Goal: Information Seeking & Learning: Learn about a topic

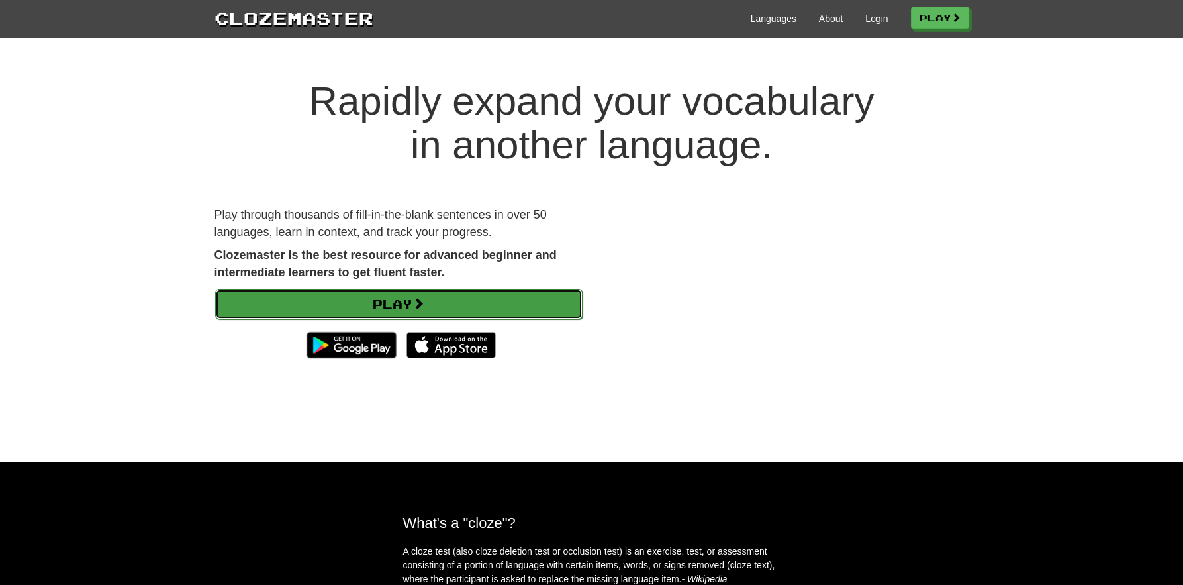
click at [371, 301] on link "Play" at bounding box center [399, 304] width 368 height 30
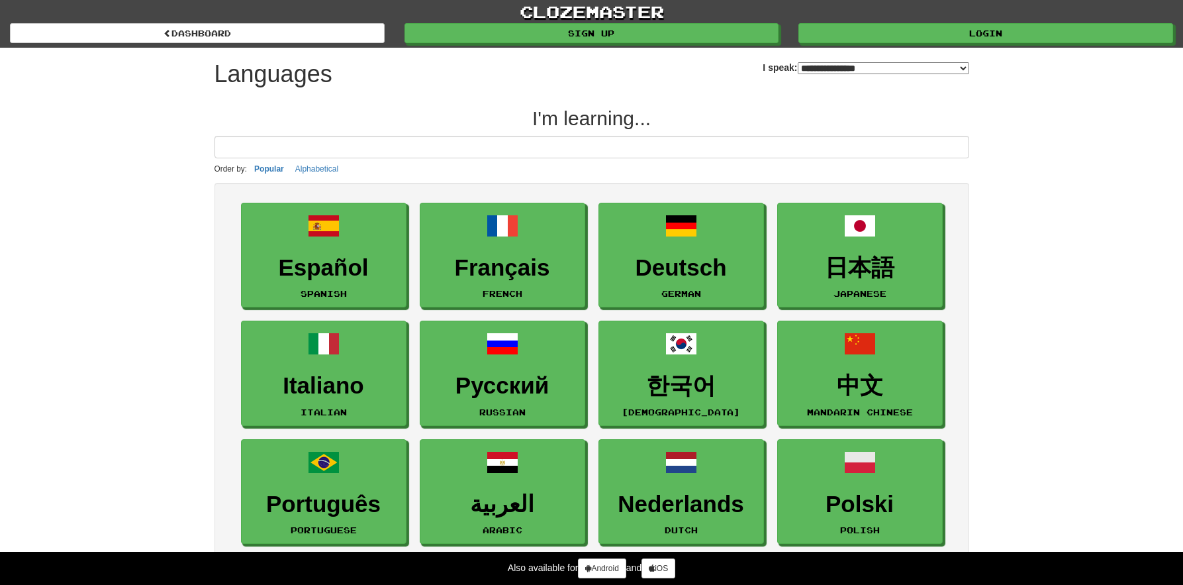
select select "*******"
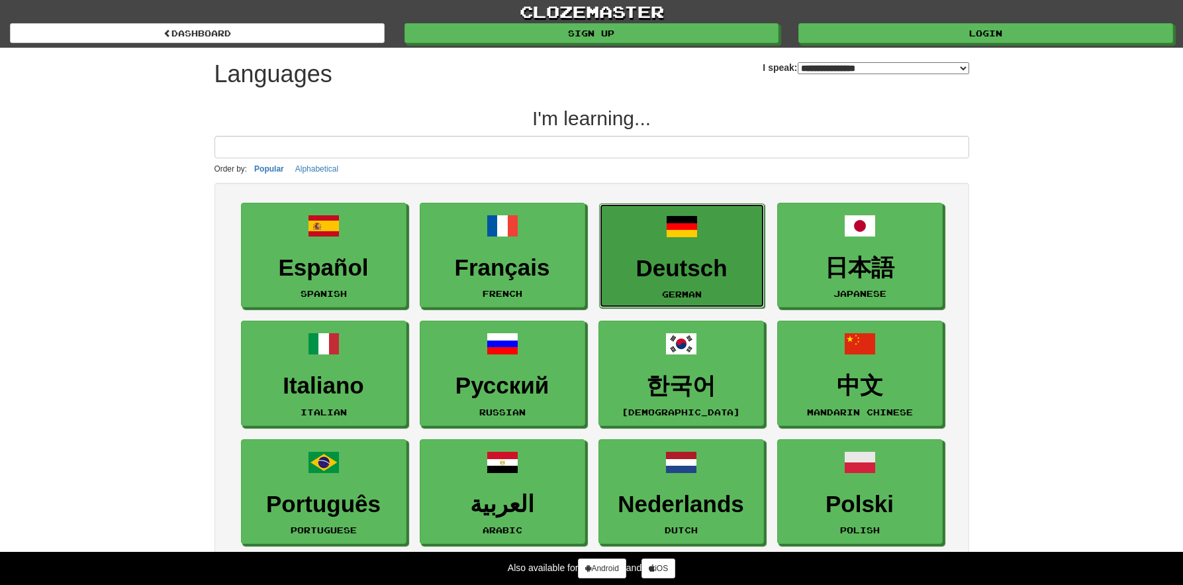
click at [648, 269] on h3 "Deutsch" at bounding box center [682, 269] width 151 height 26
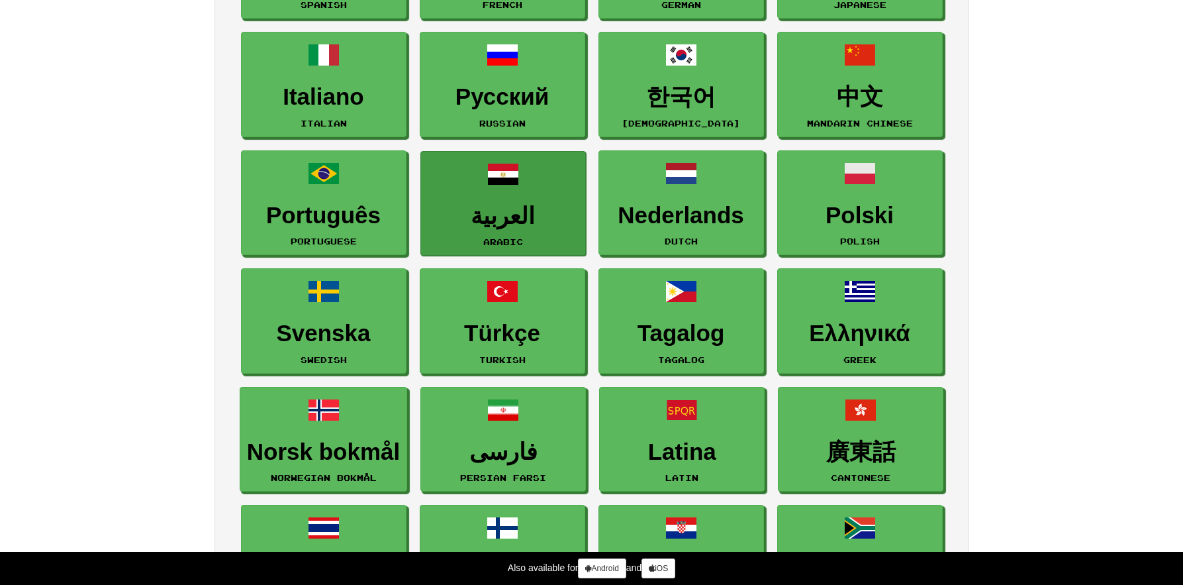
scroll to position [265, 0]
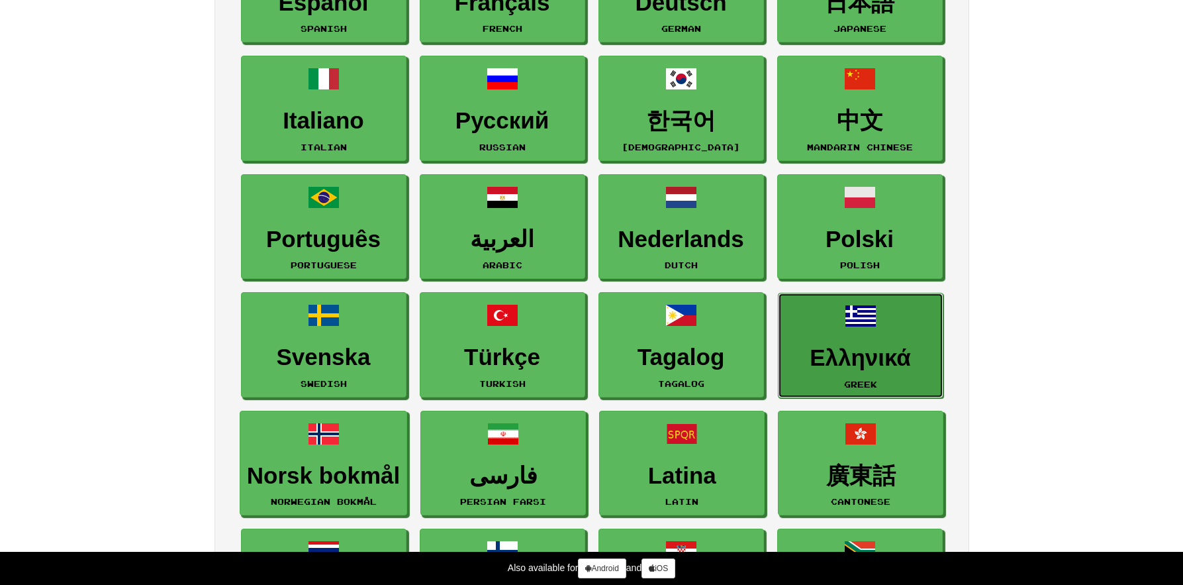
click at [845, 382] on small "Greek" at bounding box center [860, 383] width 33 height 9
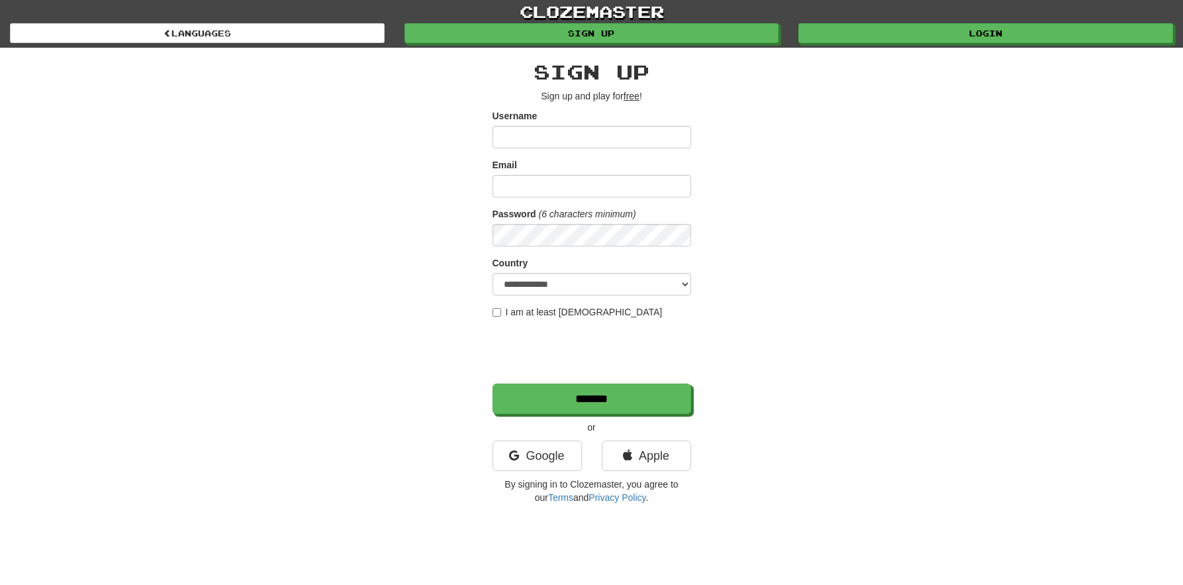
click at [541, 140] on input "Username" at bounding box center [592, 137] width 199 height 23
click at [601, 183] on input "Email" at bounding box center [592, 186] width 199 height 23
type input "**********"
click at [589, 136] on input "Username" at bounding box center [592, 137] width 199 height 23
type input "*******"
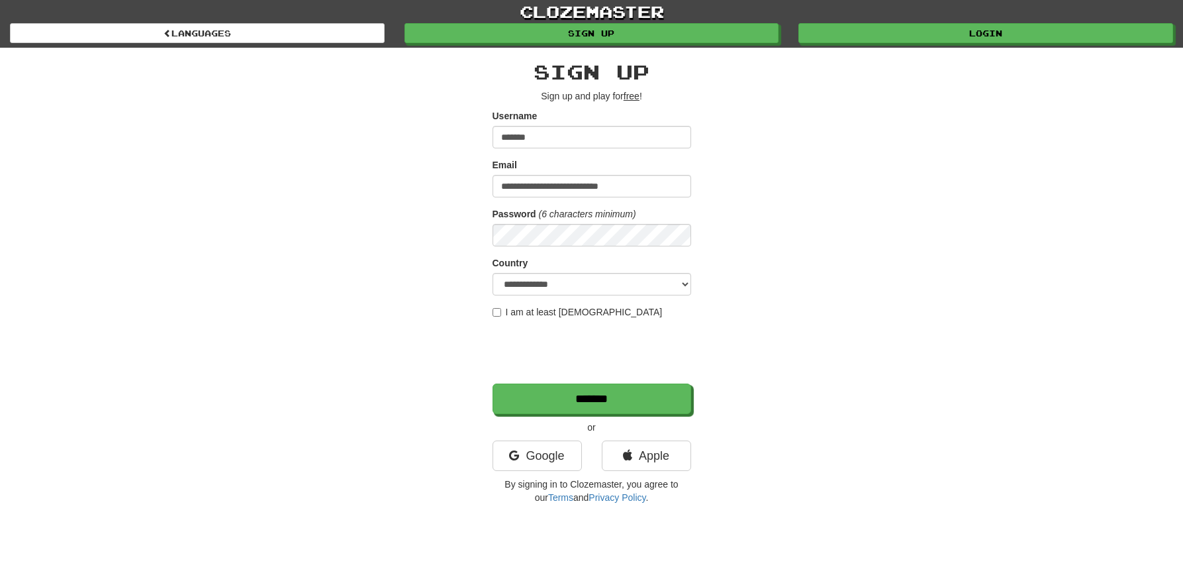
click at [479, 307] on div "**********" at bounding box center [592, 279] width 775 height 463
click at [544, 405] on input "*******" at bounding box center [592, 399] width 199 height 30
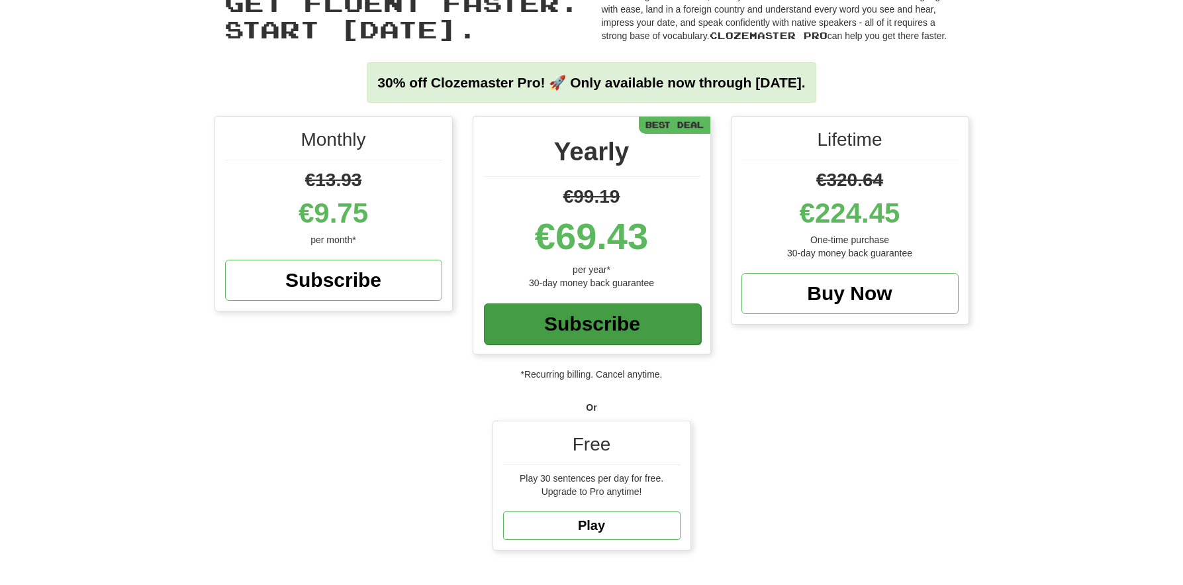
scroll to position [199, 0]
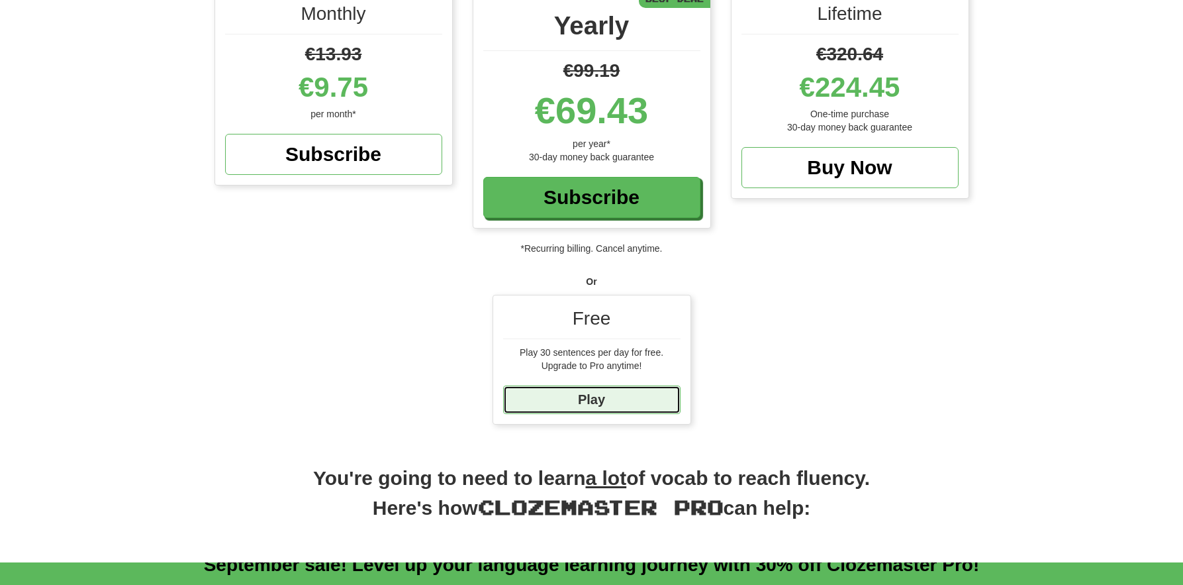
click at [587, 391] on link "Play" at bounding box center [591, 399] width 177 height 28
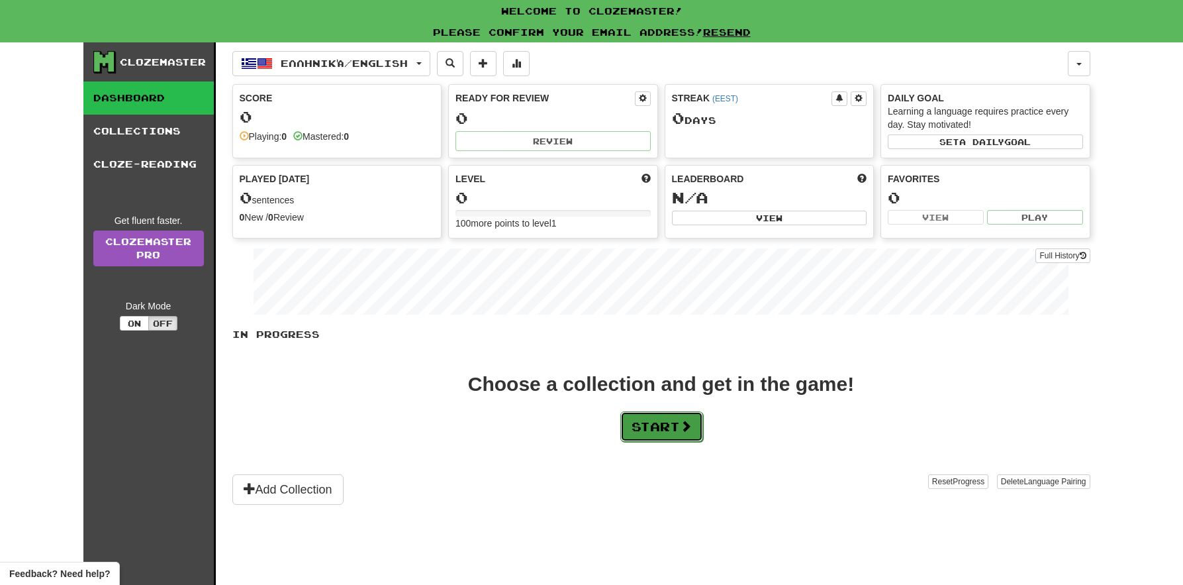
click at [673, 420] on button "Start" at bounding box center [661, 426] width 83 height 30
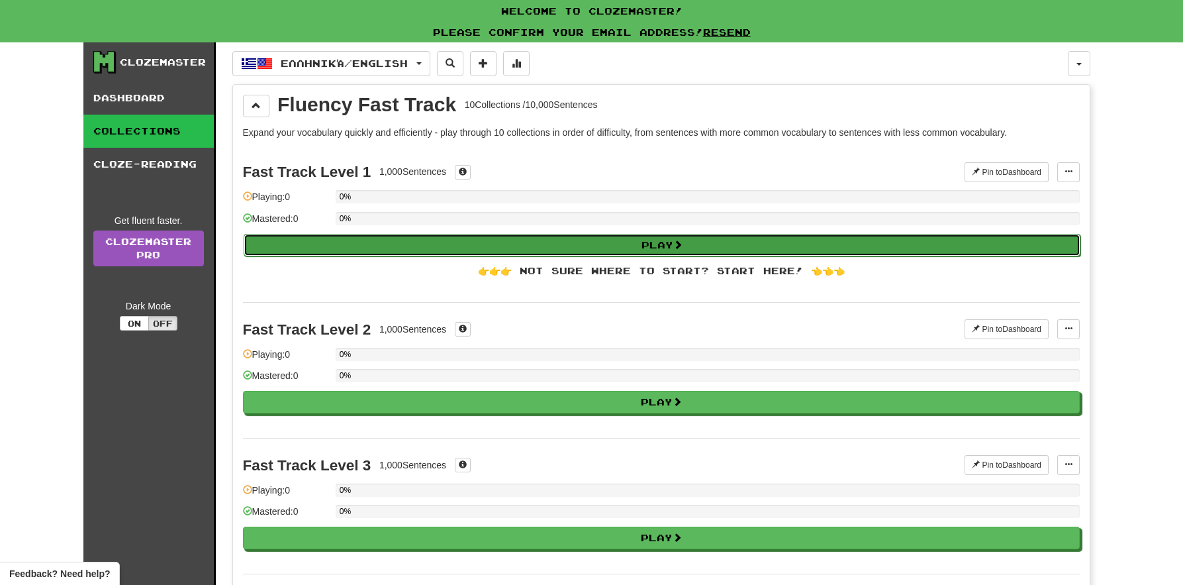
click at [452, 244] on button "Play" at bounding box center [662, 245] width 837 height 23
select select "**"
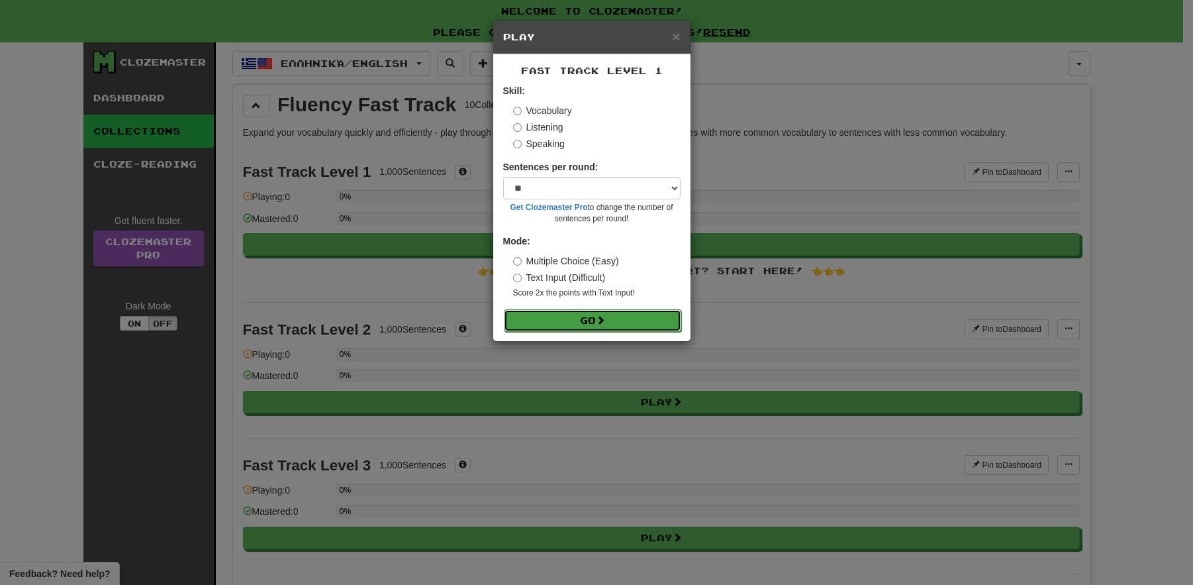
click at [656, 322] on button "Go" at bounding box center [592, 320] width 177 height 23
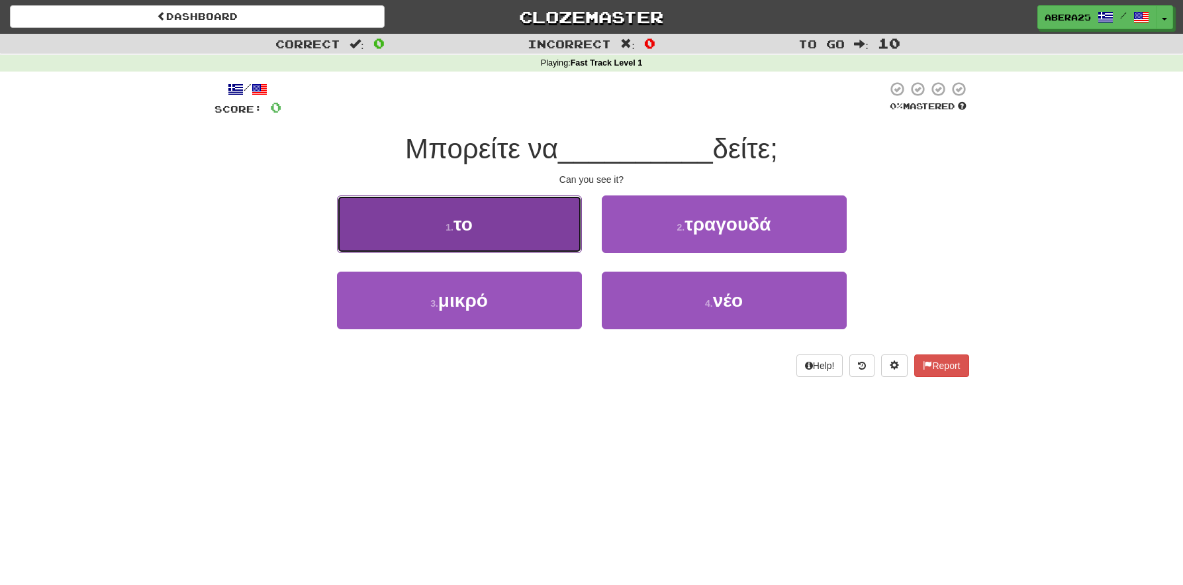
click at [421, 203] on button "1 . το" at bounding box center [459, 224] width 245 height 58
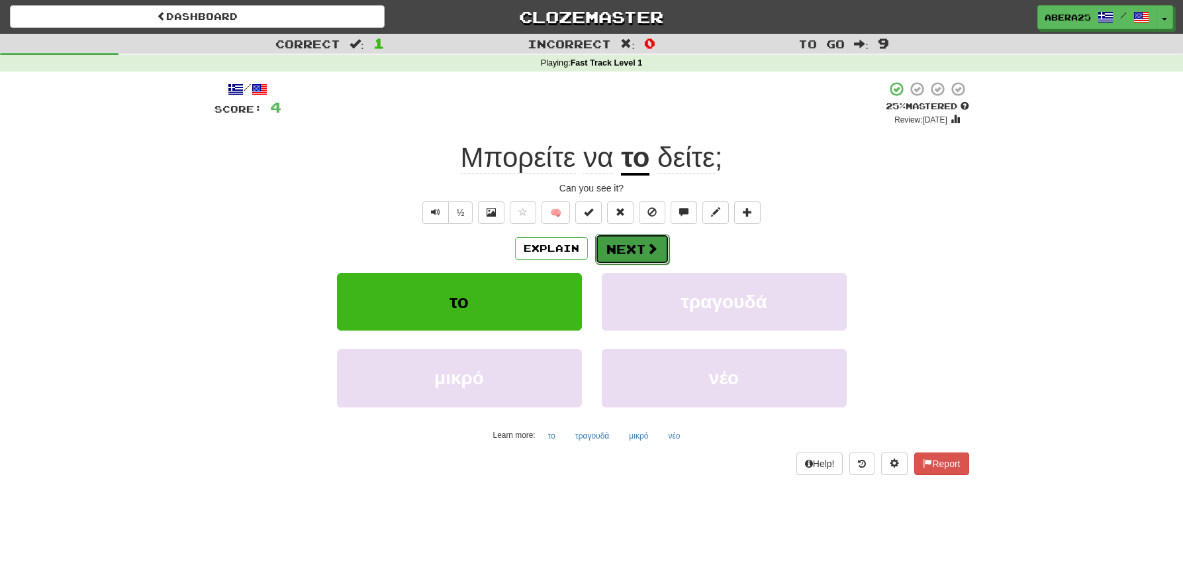
click at [619, 237] on button "Next" at bounding box center [632, 249] width 74 height 30
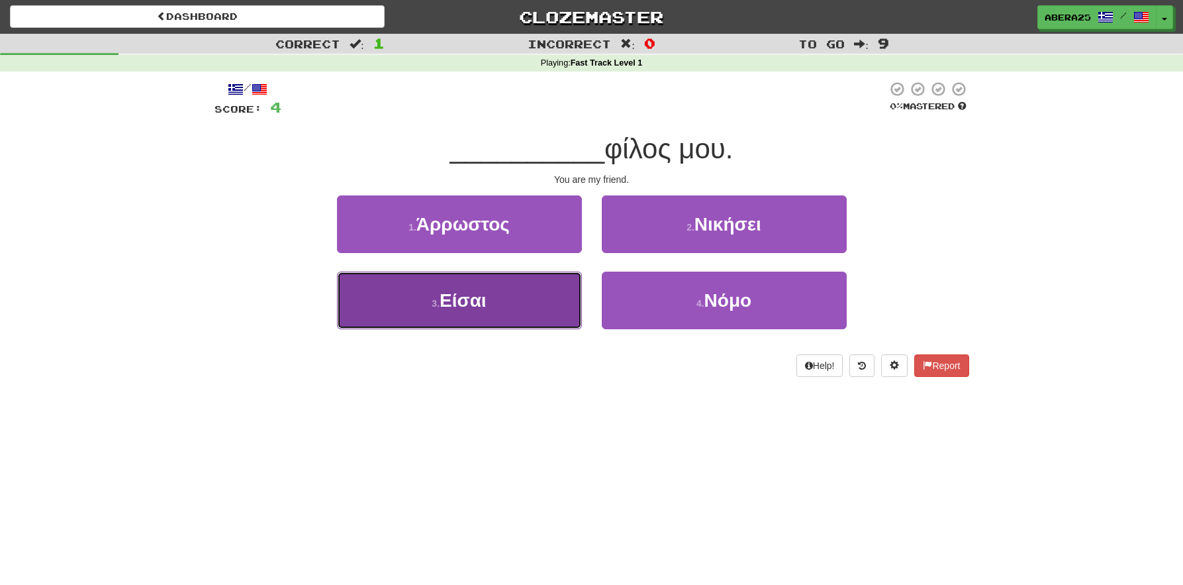
click at [570, 275] on button "3 . Είσαι" at bounding box center [459, 301] width 245 height 58
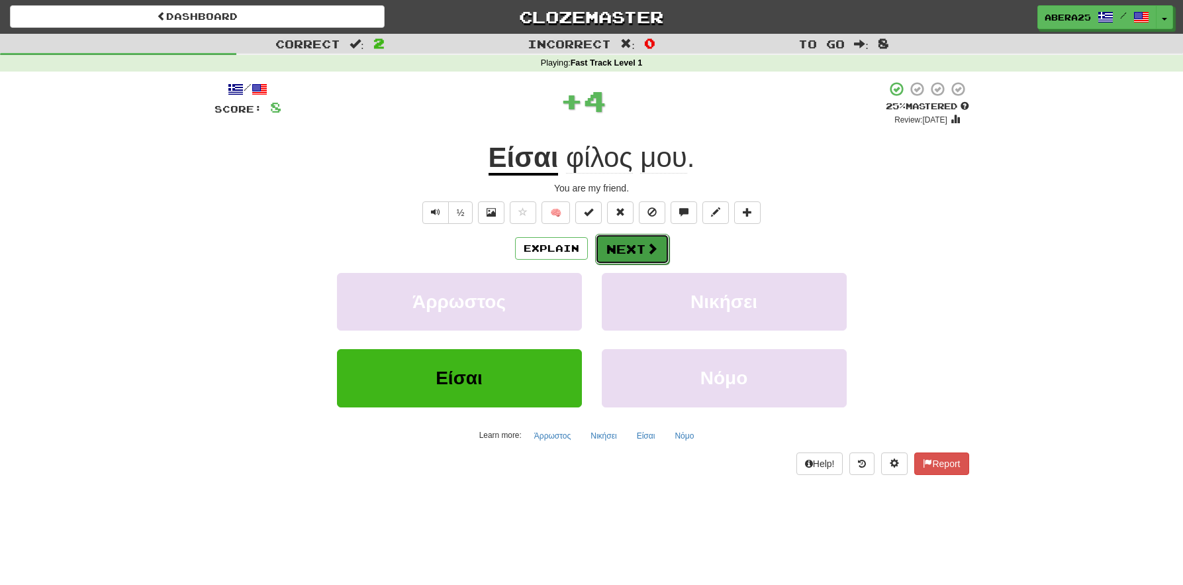
click at [614, 237] on button "Next" at bounding box center [632, 249] width 74 height 30
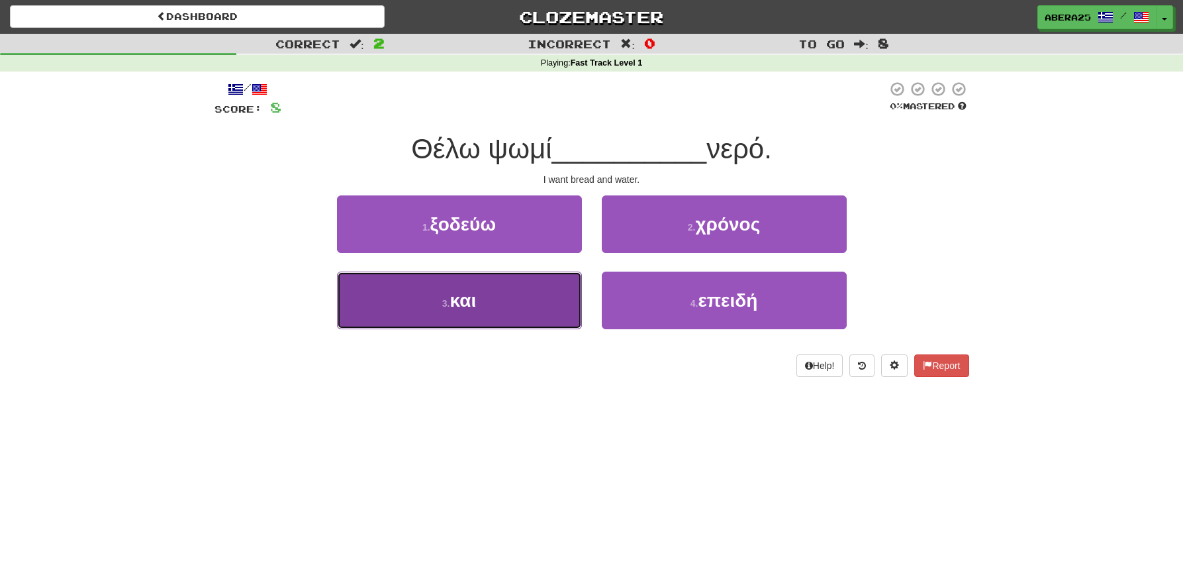
click at [544, 302] on button "3 . και" at bounding box center [459, 301] width 245 height 58
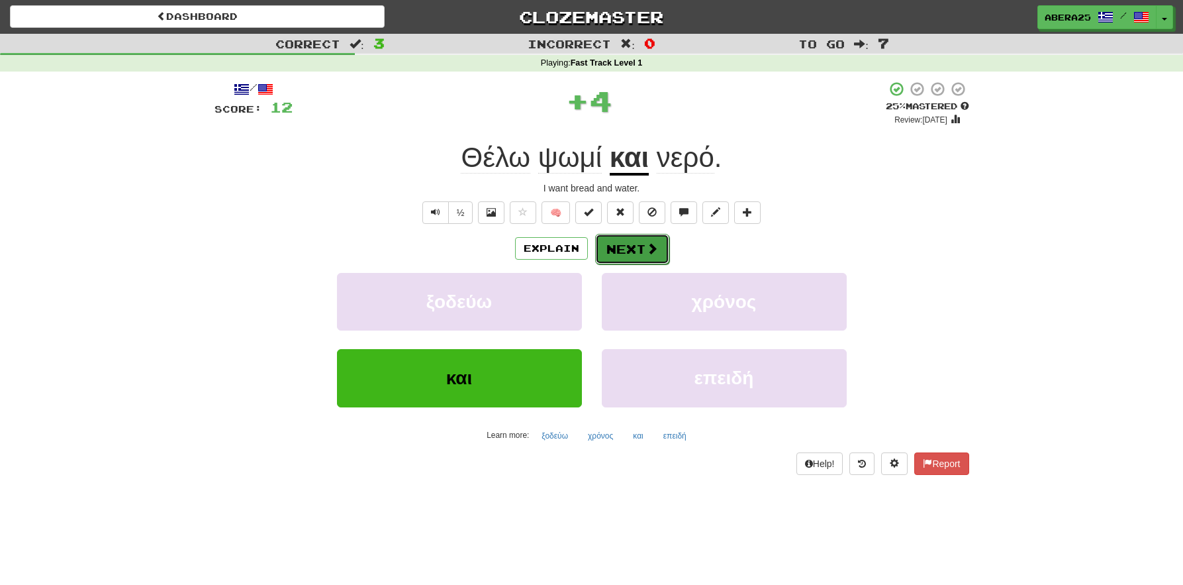
click at [654, 246] on span at bounding box center [652, 248] width 12 height 12
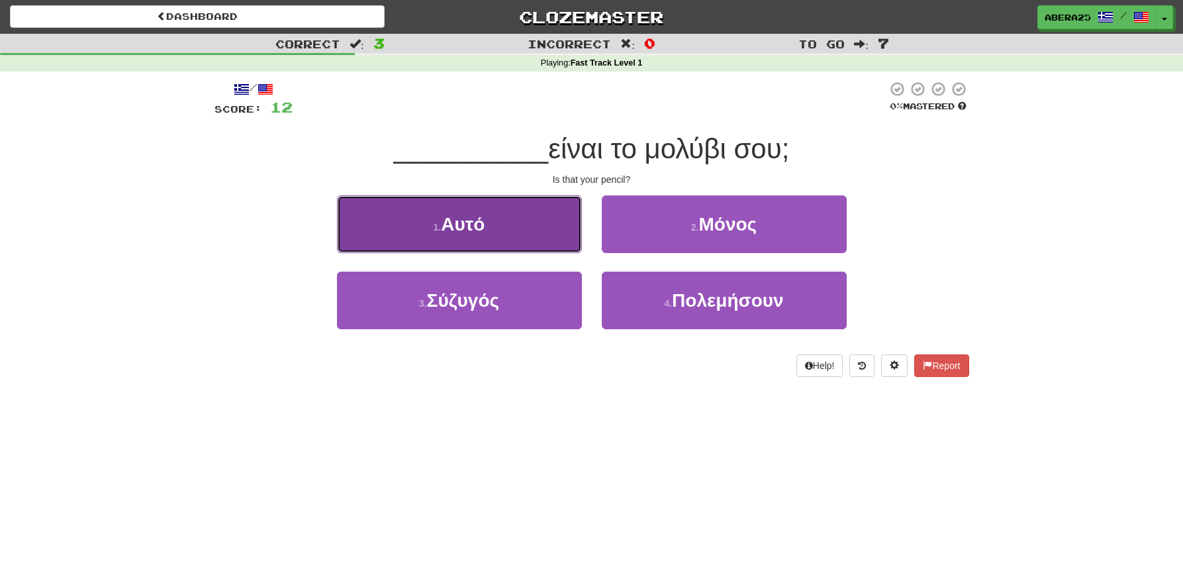
click at [493, 220] on button "1 . Αυτό" at bounding box center [459, 224] width 245 height 58
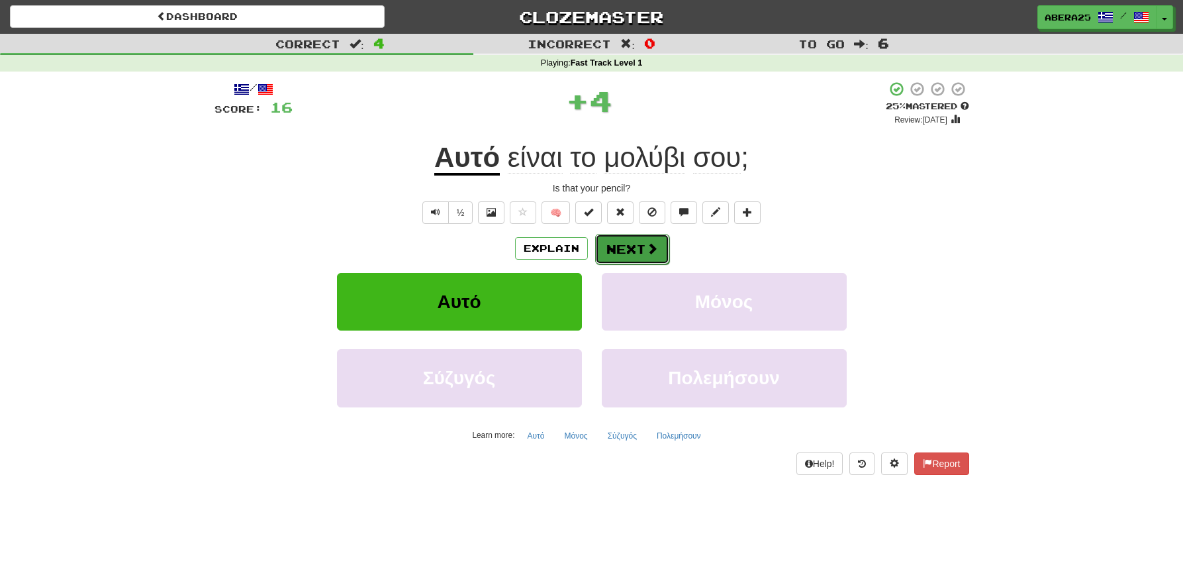
click at [664, 258] on button "Next" at bounding box center [632, 249] width 74 height 30
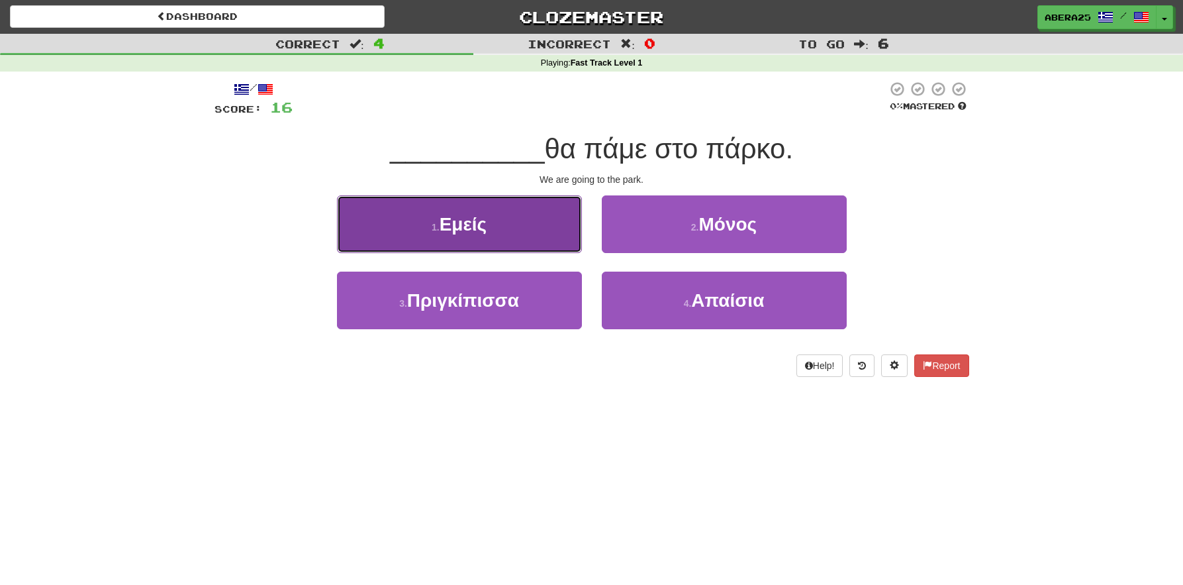
click at [581, 226] on button "1 . Εμείς" at bounding box center [459, 224] width 245 height 58
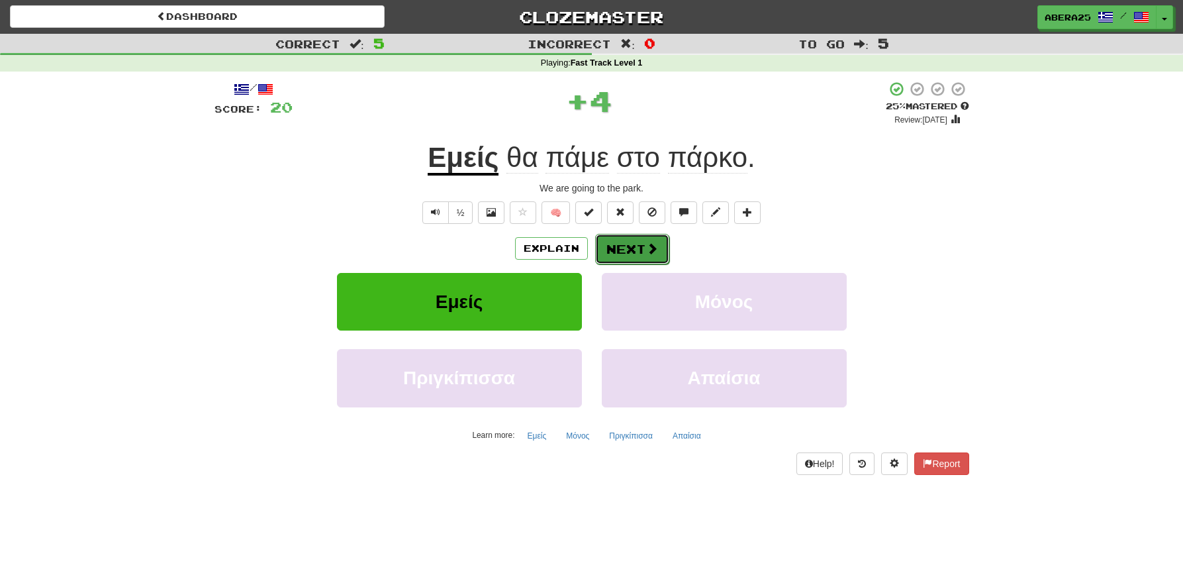
click at [609, 252] on button "Next" at bounding box center [632, 249] width 74 height 30
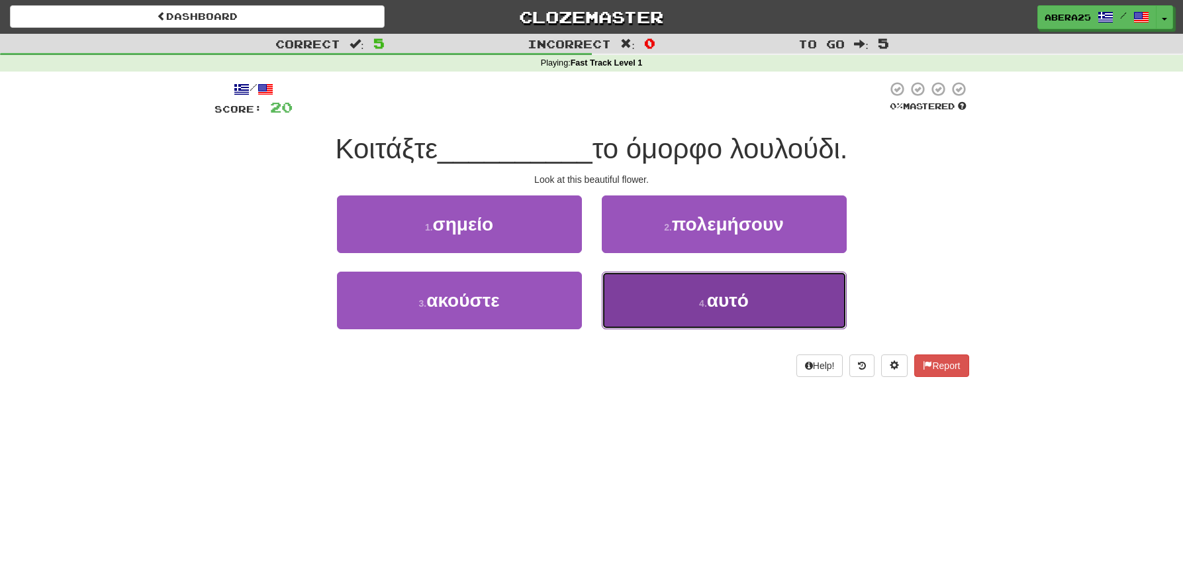
click at [686, 276] on button "4 . αυτό" at bounding box center [724, 301] width 245 height 58
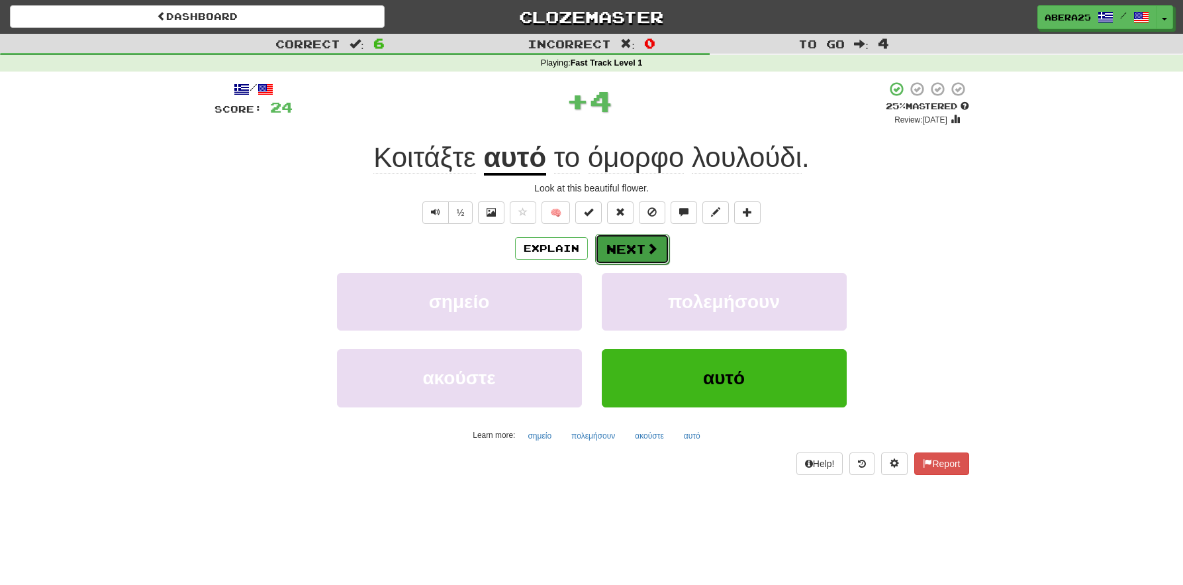
click at [640, 250] on button "Next" at bounding box center [632, 249] width 74 height 30
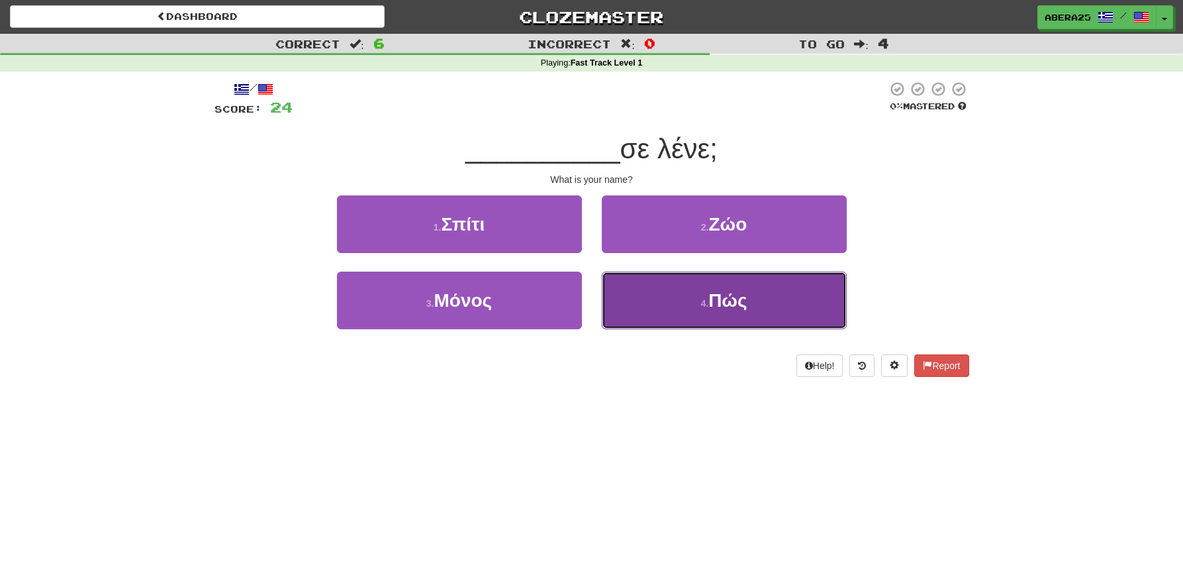
click at [670, 320] on button "4 . Πώς" at bounding box center [724, 301] width 245 height 58
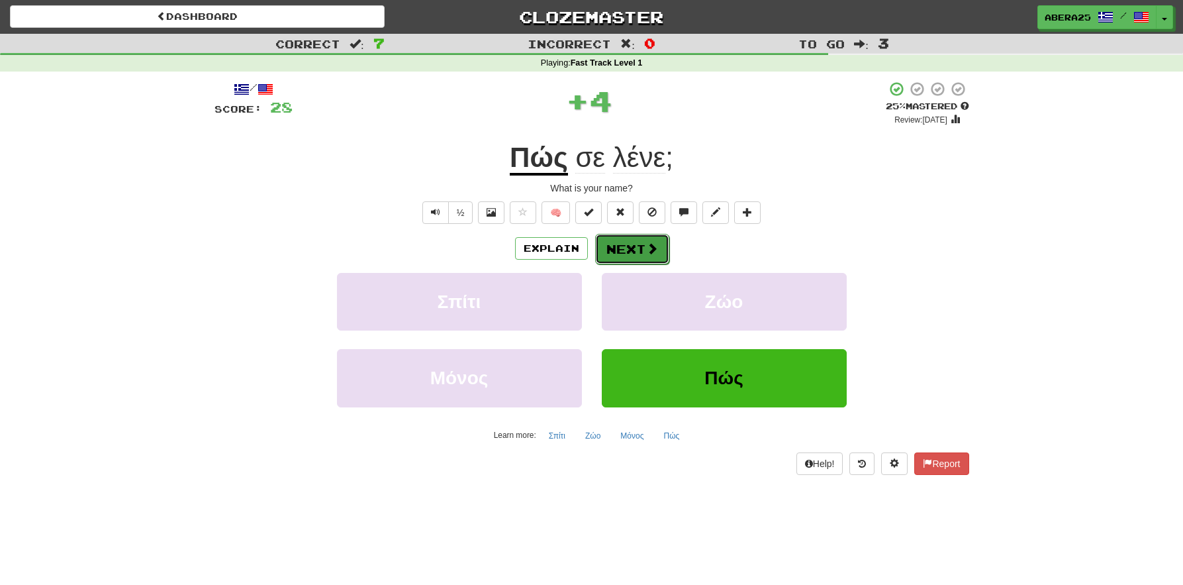
click at [620, 248] on button "Next" at bounding box center [632, 249] width 74 height 30
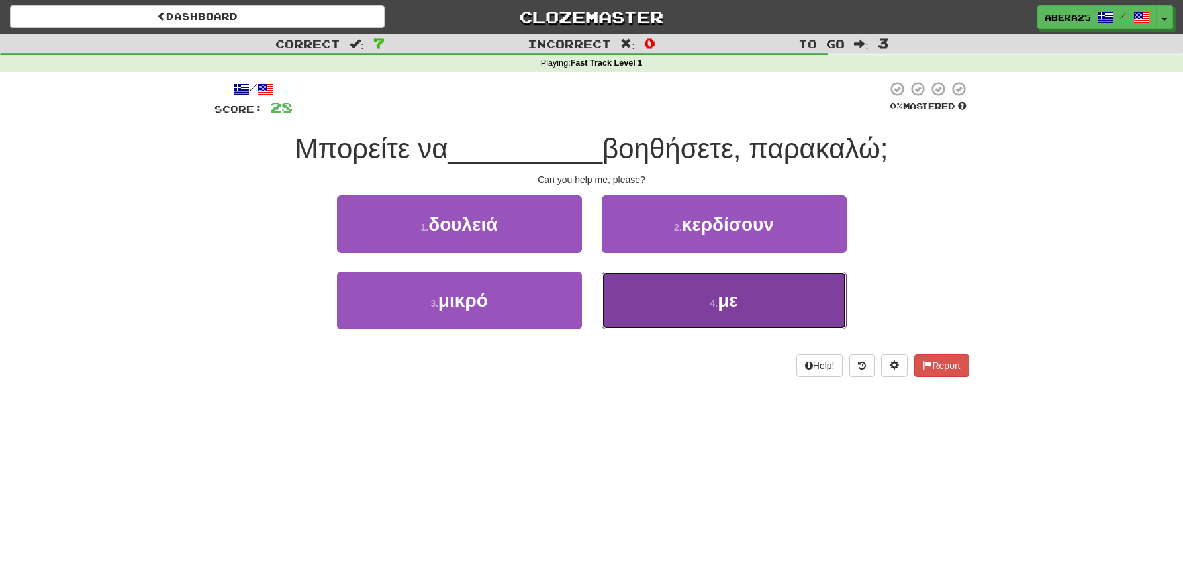
click at [663, 297] on button "4 . με" at bounding box center [724, 301] width 245 height 58
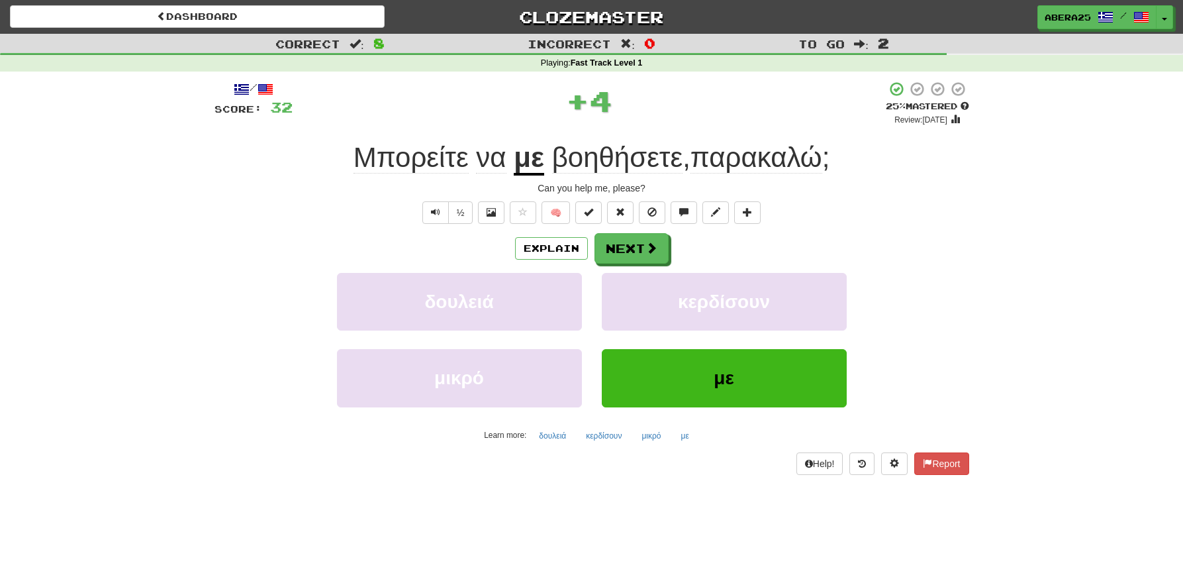
click at [370, 169] on span "Μπορείτε" at bounding box center [411, 158] width 115 height 32
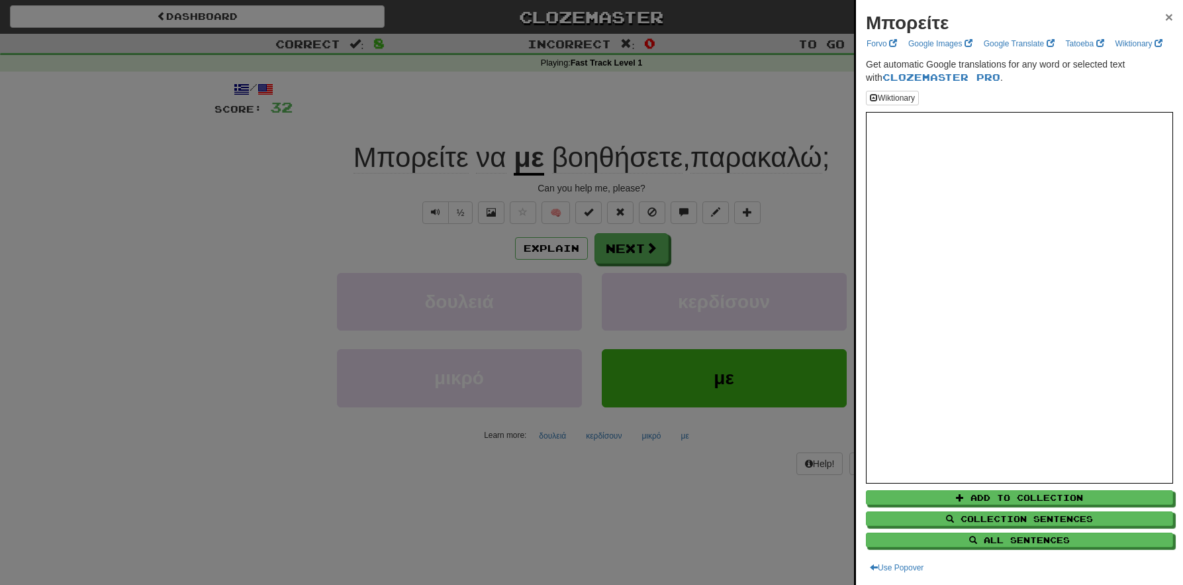
click at [1165, 17] on span "×" at bounding box center [1169, 16] width 8 height 15
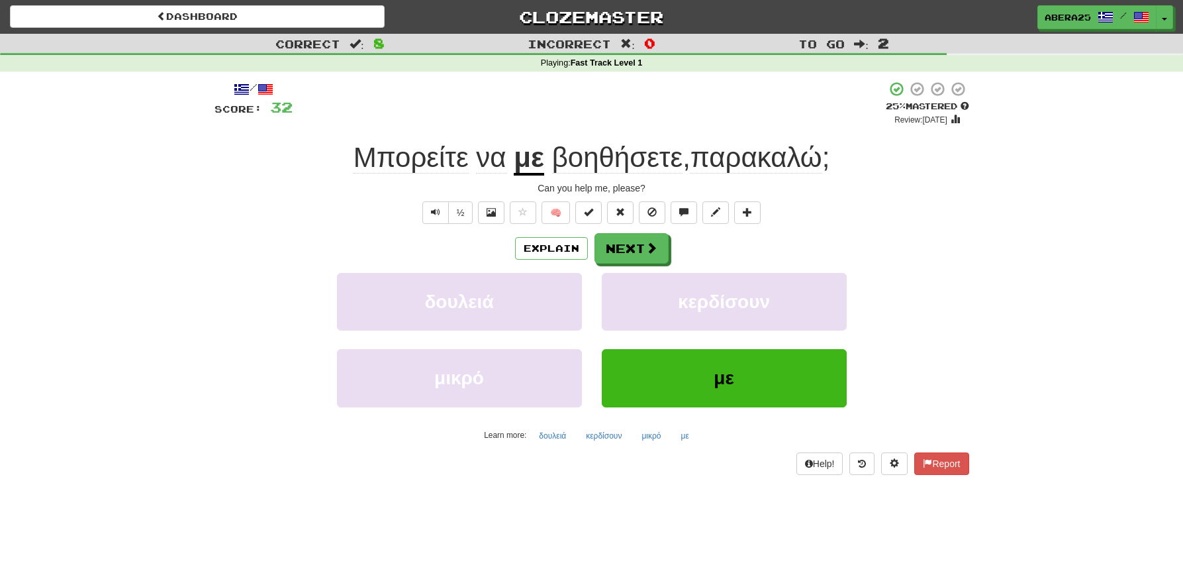
click at [651, 159] on span "βοηθήσετε" at bounding box center [617, 158] width 131 height 32
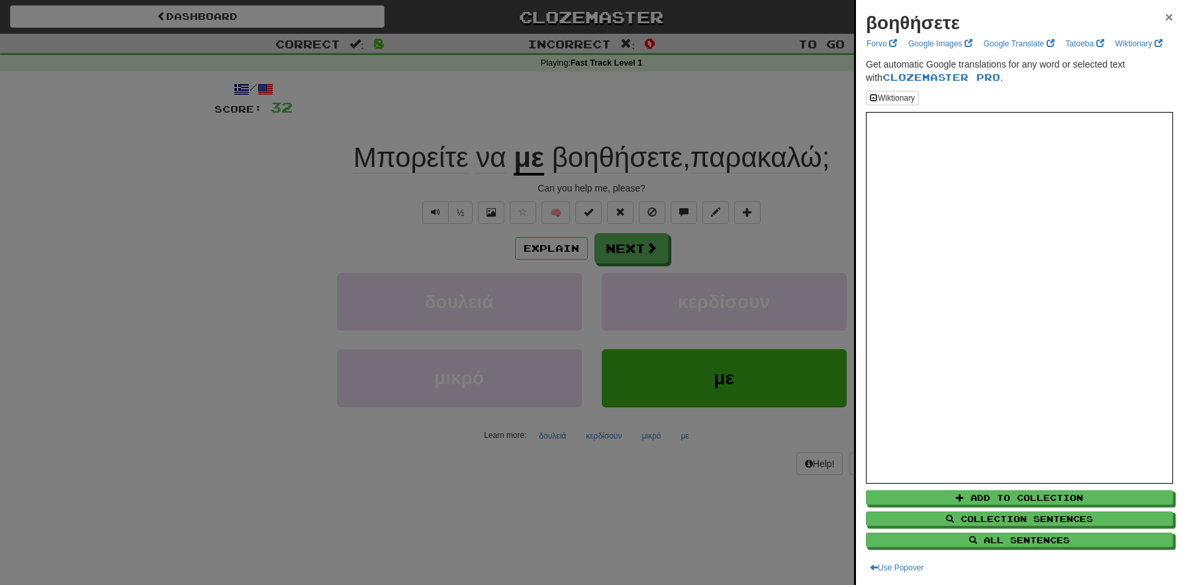
click at [1165, 15] on span "×" at bounding box center [1169, 16] width 8 height 15
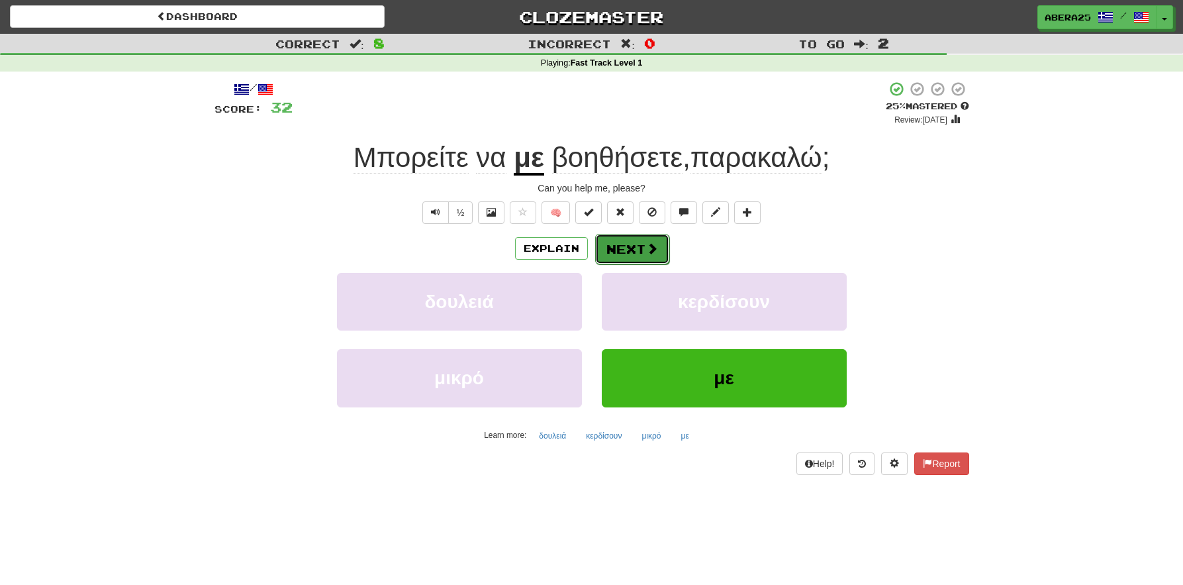
click at [636, 239] on button "Next" at bounding box center [632, 249] width 74 height 30
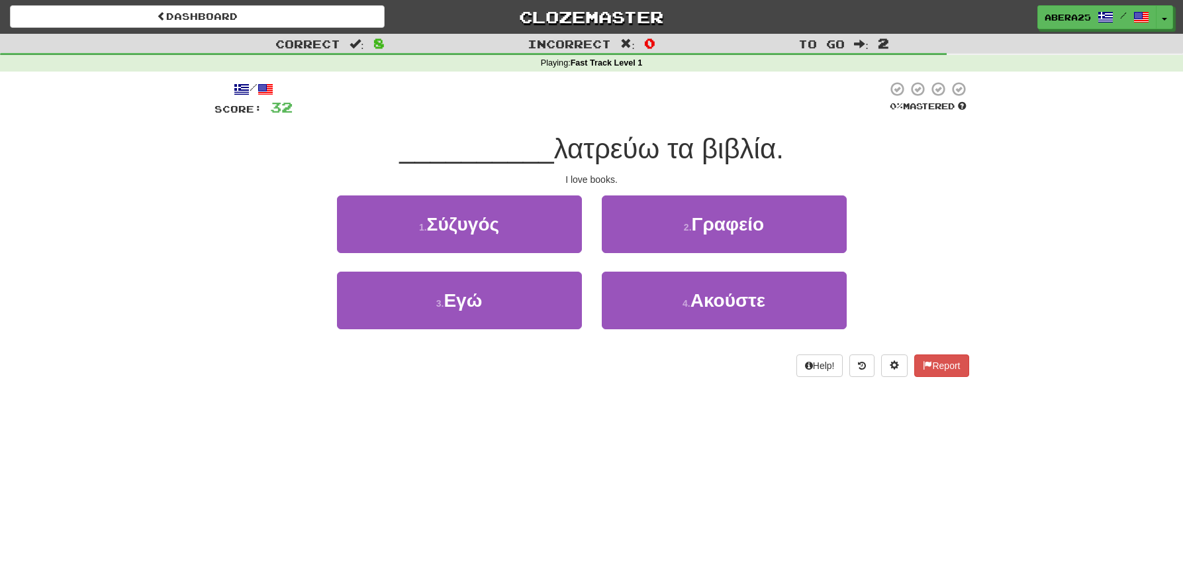
click at [591, 146] on span "λατρεύω τα βιβλία." at bounding box center [669, 148] width 230 height 31
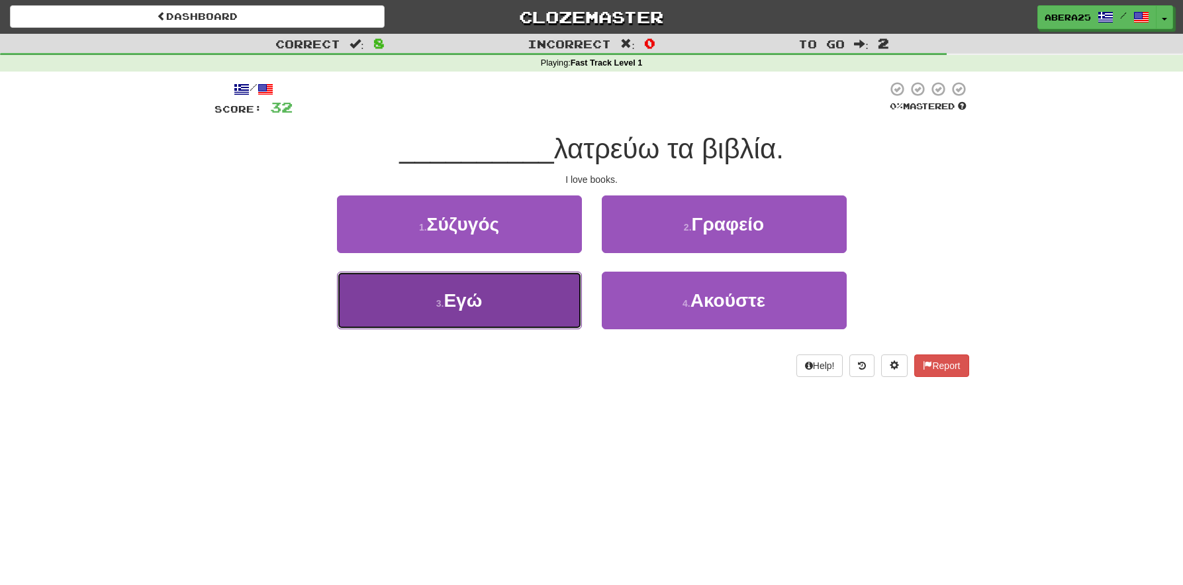
click at [552, 296] on button "3 . Εγώ" at bounding box center [459, 301] width 245 height 58
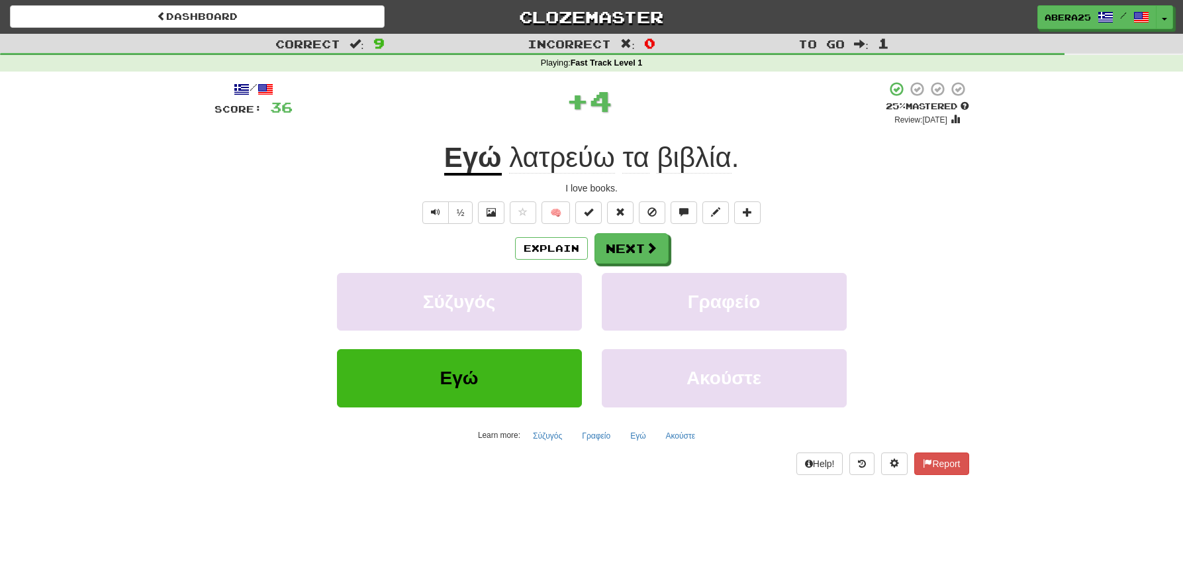
click at [555, 160] on span "λατρεύω" at bounding box center [562, 158] width 106 height 32
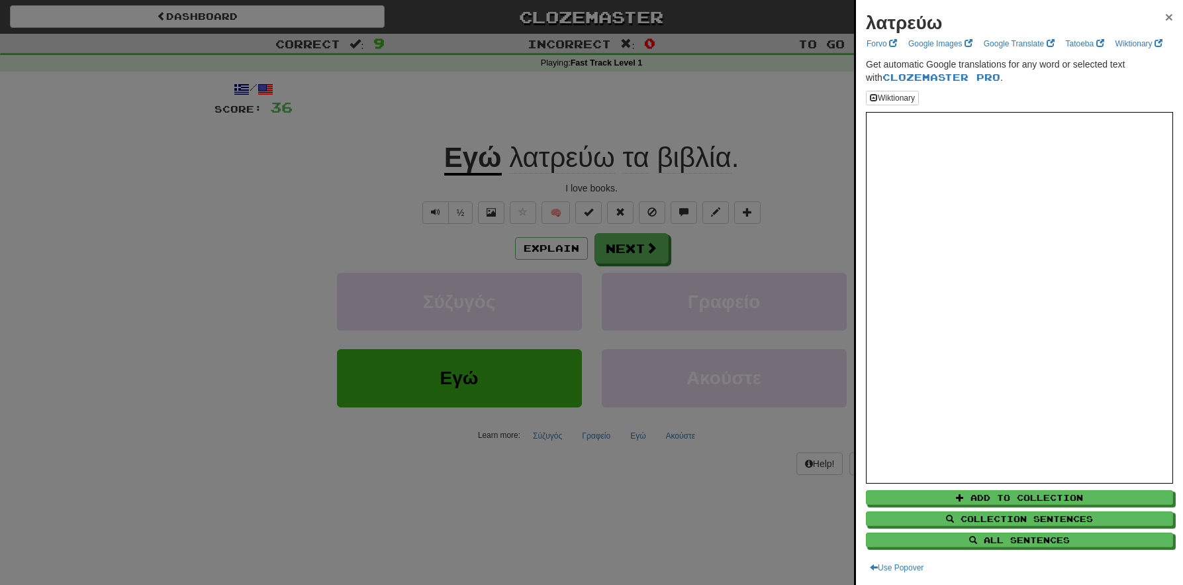
click at [1165, 18] on span "×" at bounding box center [1169, 16] width 8 height 15
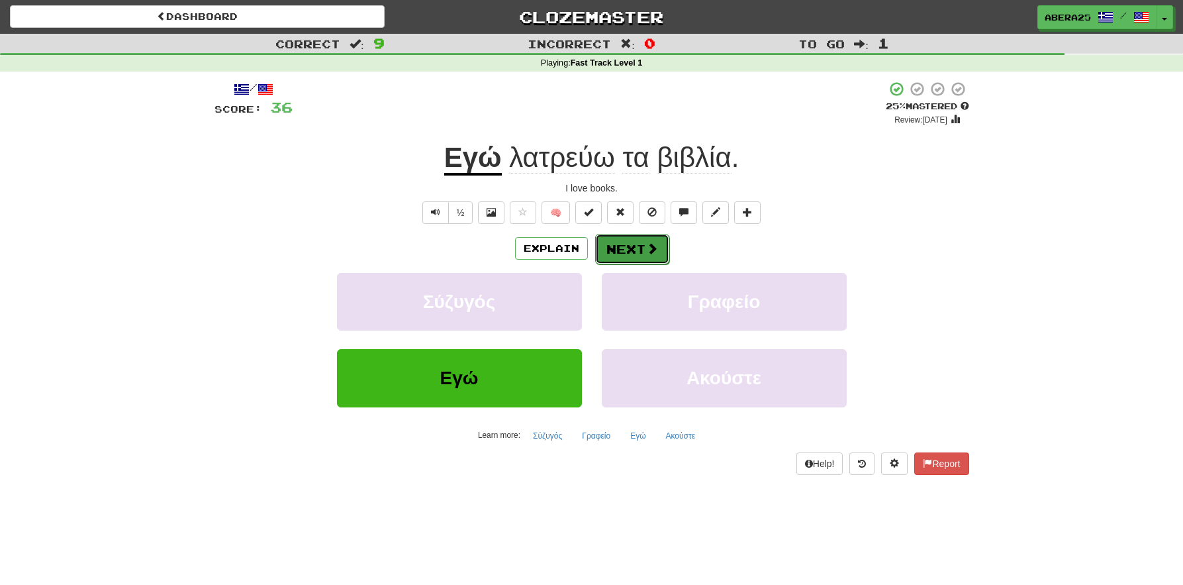
click at [644, 258] on button "Next" at bounding box center [632, 249] width 74 height 30
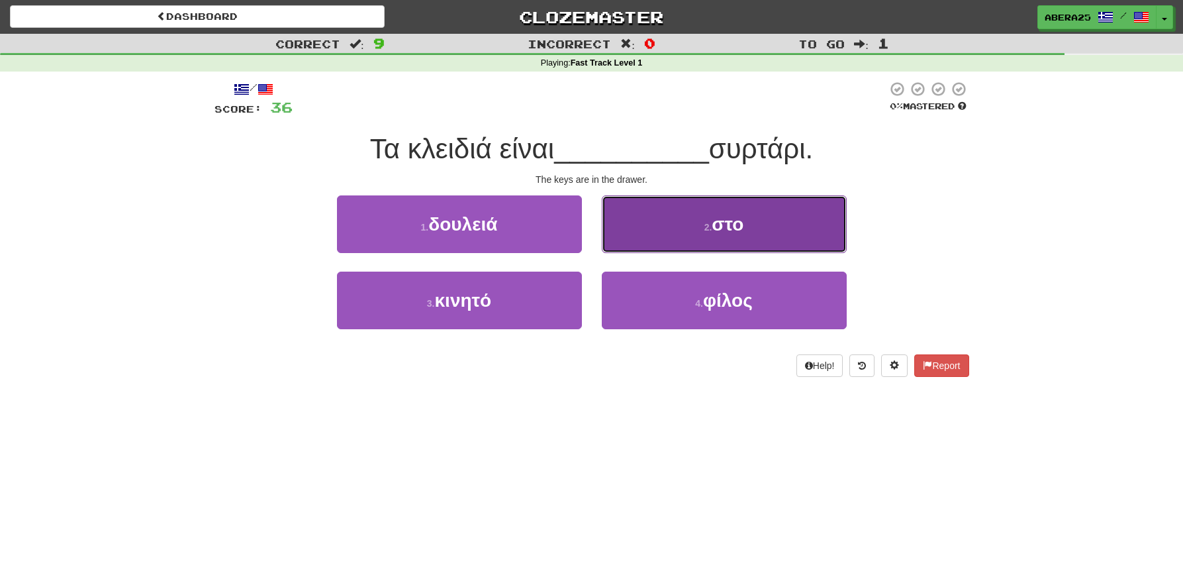
click at [642, 237] on button "2 . στο" at bounding box center [724, 224] width 245 height 58
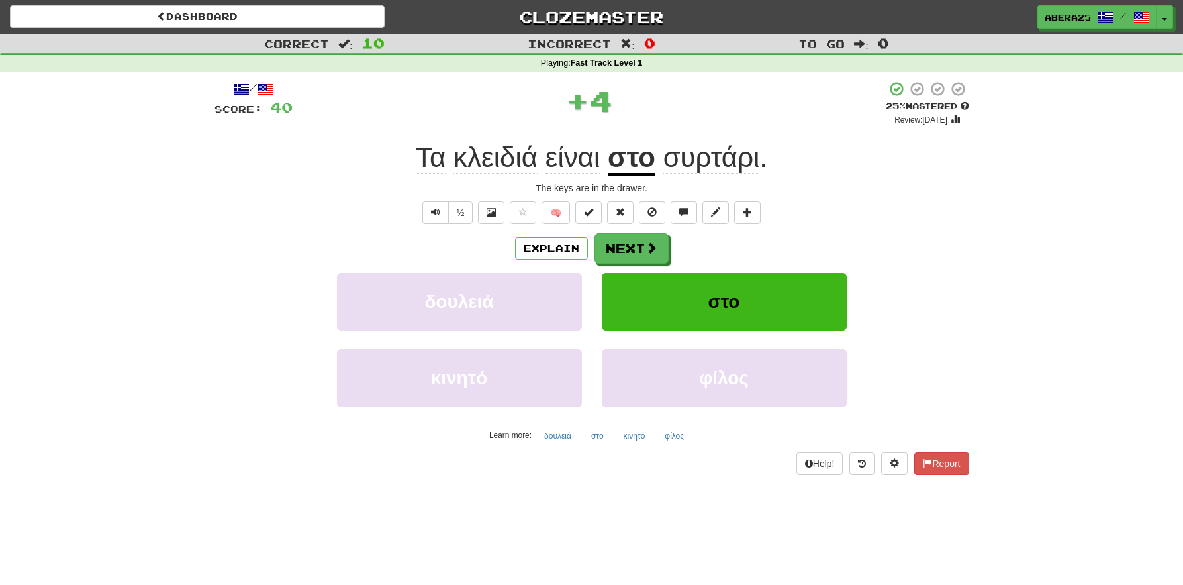
click at [689, 170] on span "συρτάρι" at bounding box center [712, 158] width 97 height 32
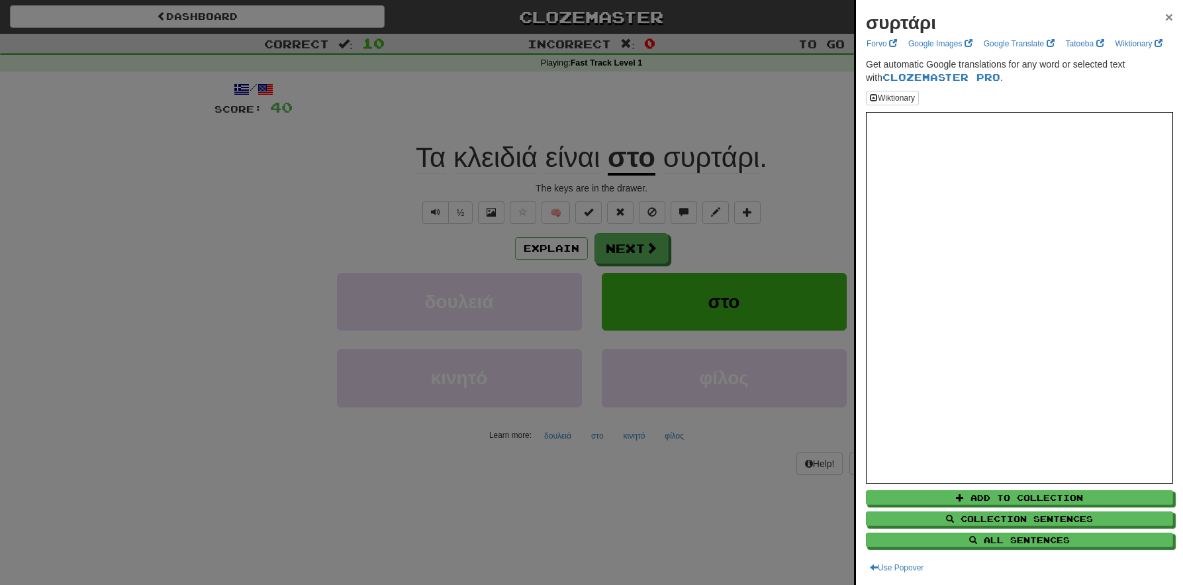
click at [1165, 17] on span "×" at bounding box center [1169, 16] width 8 height 15
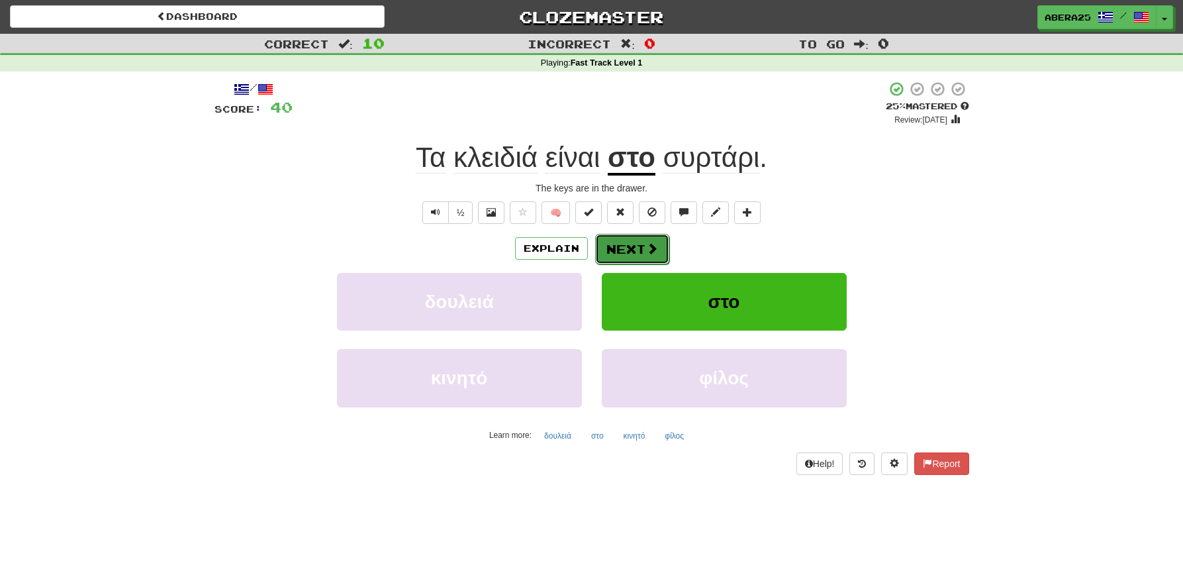
click at [644, 250] on button "Next" at bounding box center [632, 249] width 74 height 30
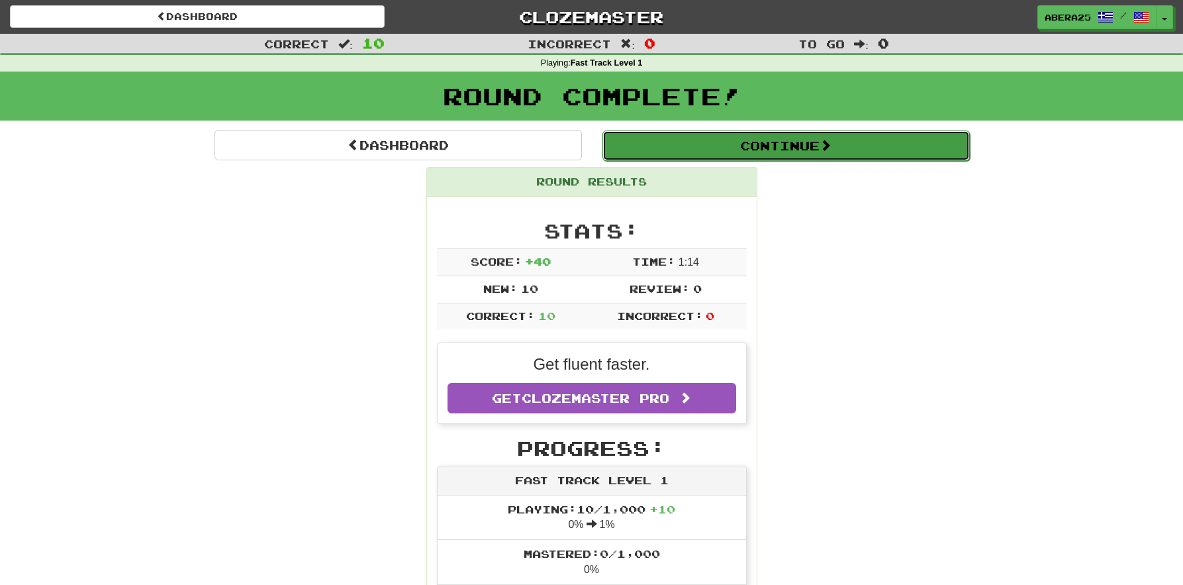
click at [640, 150] on button "Continue" at bounding box center [787, 145] width 368 height 30
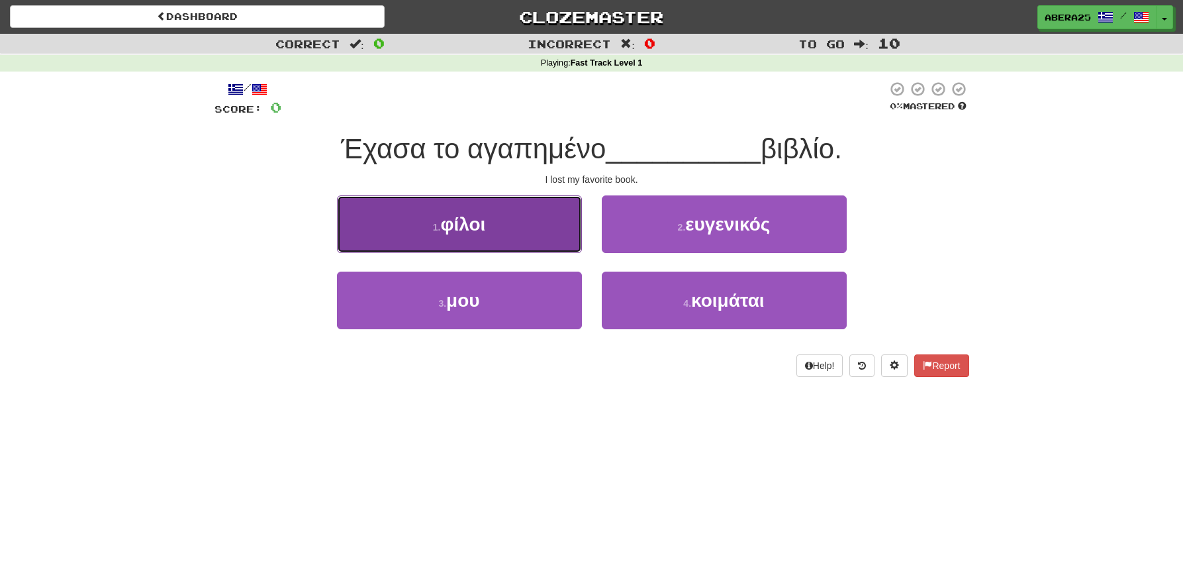
click at [571, 228] on button "1 . φίλοι" at bounding box center [459, 224] width 245 height 58
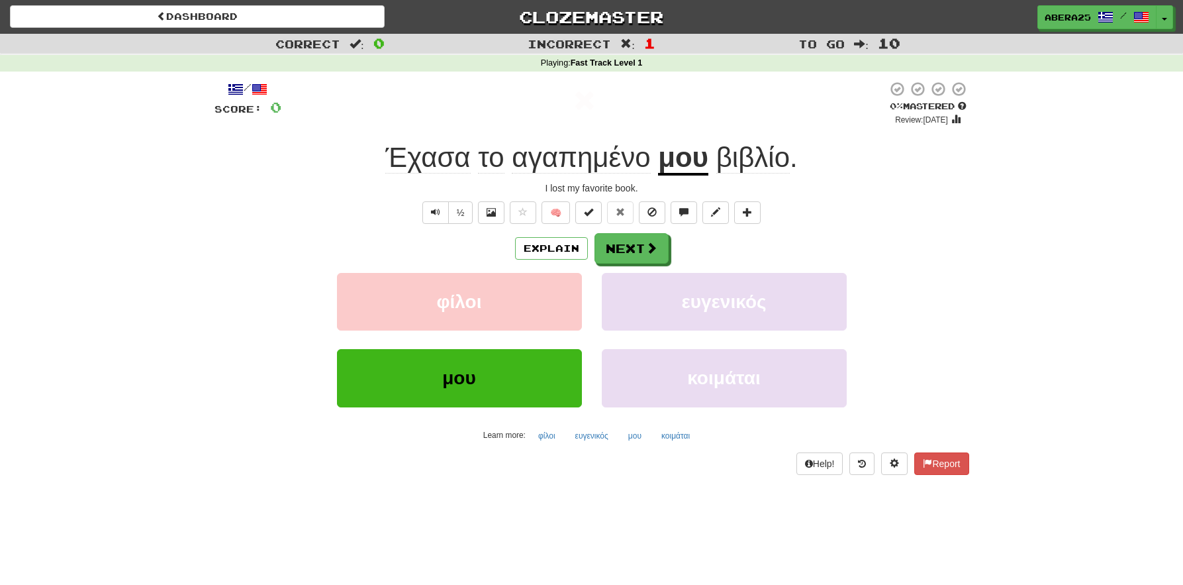
click at [448, 152] on span "Έχασα" at bounding box center [427, 158] width 85 height 32
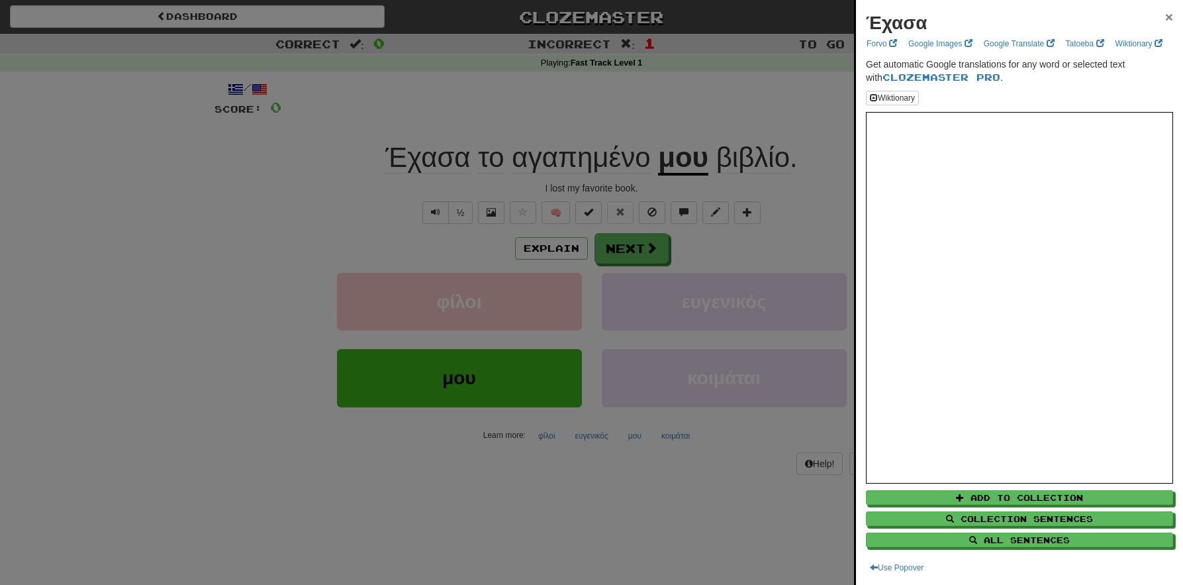
click at [1165, 11] on span "×" at bounding box center [1169, 16] width 8 height 15
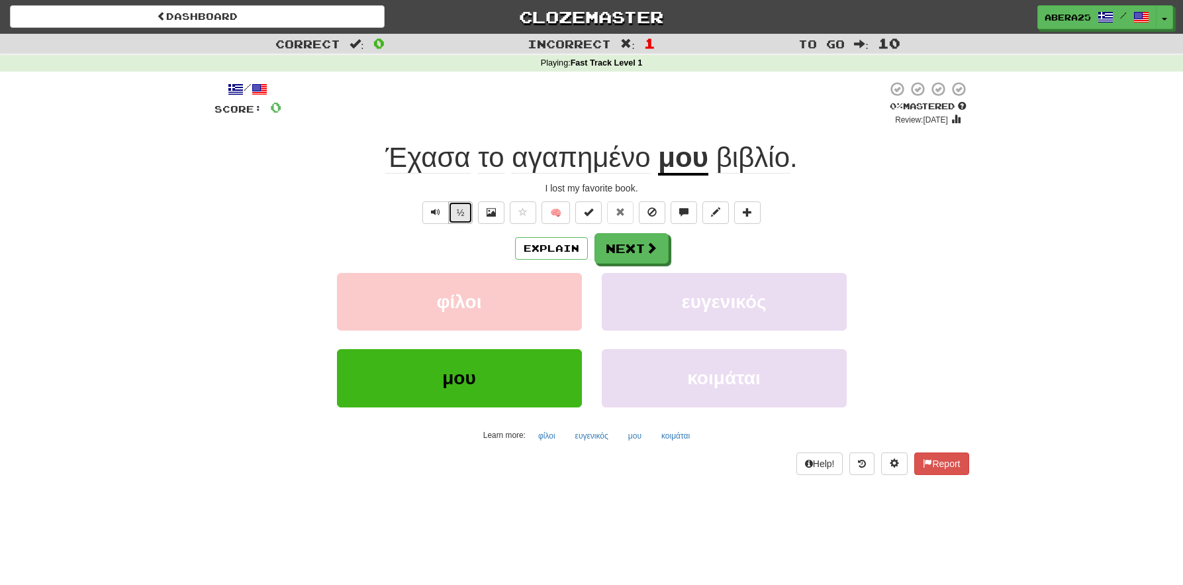
click at [466, 209] on button "½" at bounding box center [460, 212] width 25 height 23
click at [457, 221] on button "½" at bounding box center [460, 212] width 25 height 23
click at [396, 219] on div "½ 🧠" at bounding box center [592, 212] width 755 height 23
click at [662, 255] on button "Next" at bounding box center [632, 249] width 74 height 30
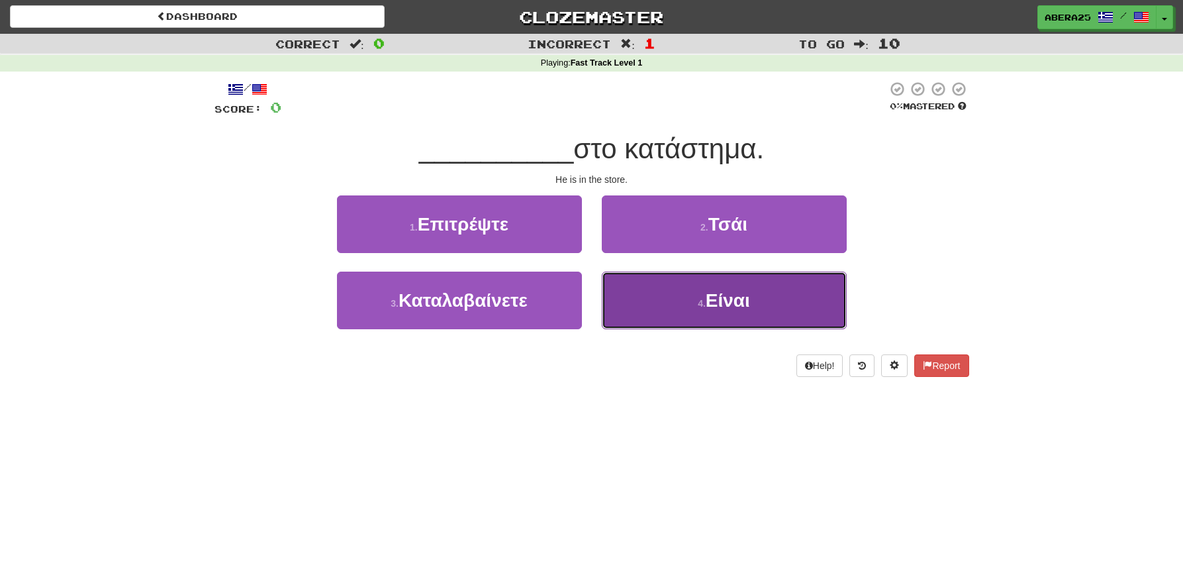
click at [726, 312] on button "4 . Είναι" at bounding box center [724, 301] width 245 height 58
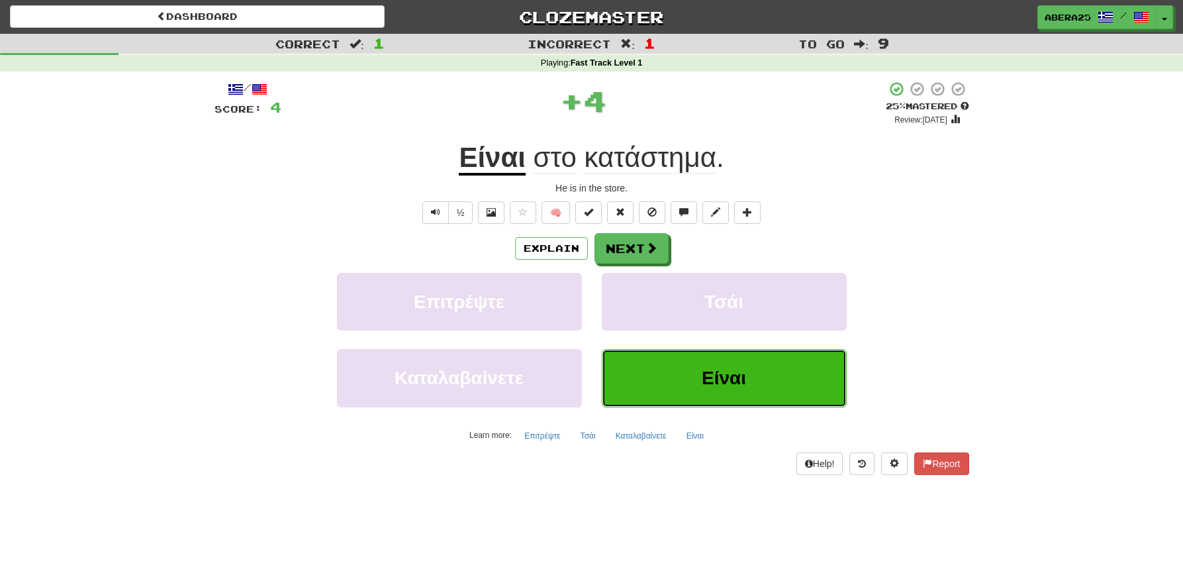
click at [711, 361] on button "Είναι" at bounding box center [724, 378] width 245 height 58
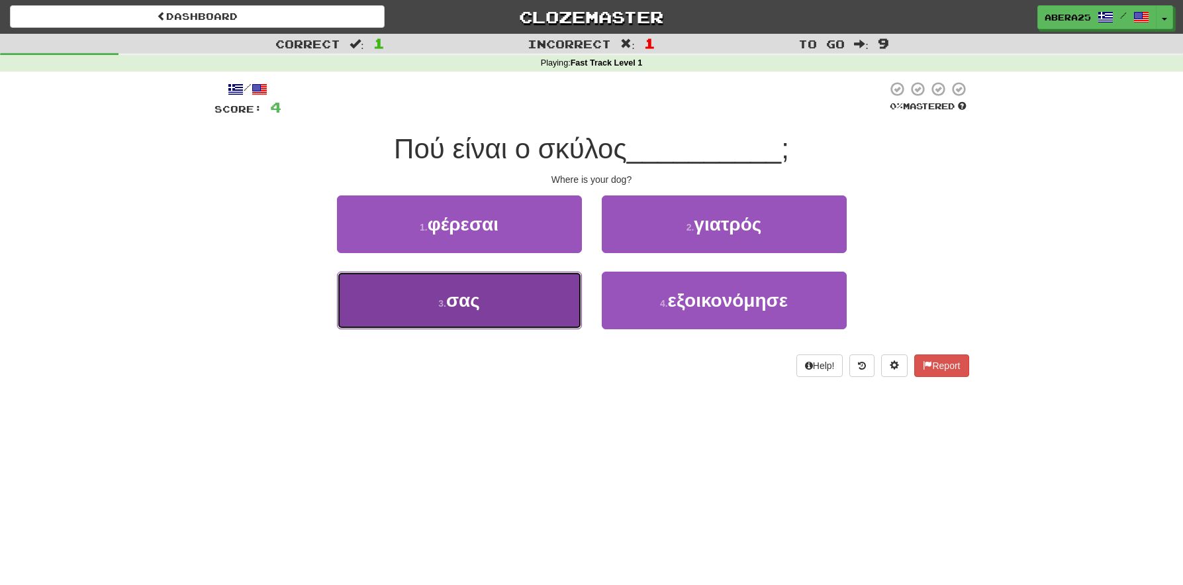
click at [487, 320] on button "3 . σας" at bounding box center [459, 301] width 245 height 58
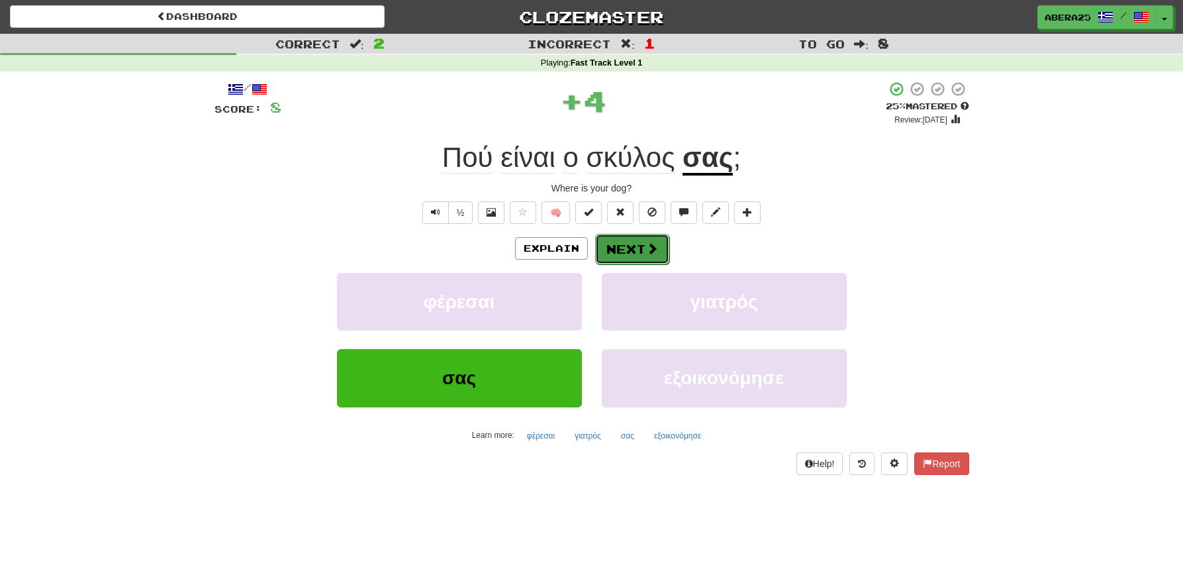
click at [642, 255] on button "Next" at bounding box center [632, 249] width 74 height 30
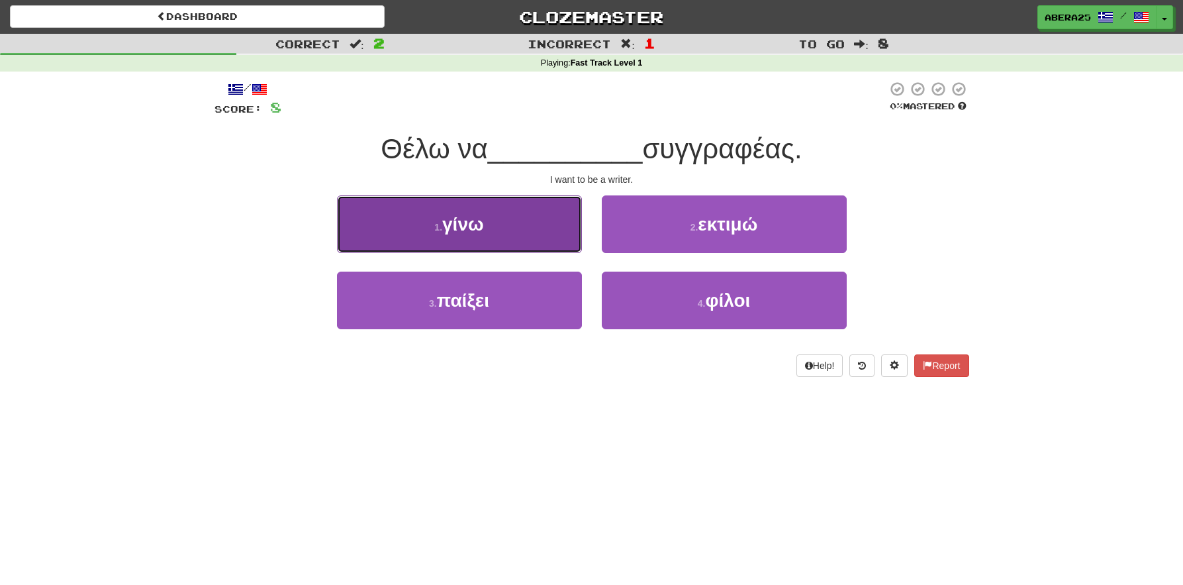
click at [542, 221] on button "1 . γίνω" at bounding box center [459, 224] width 245 height 58
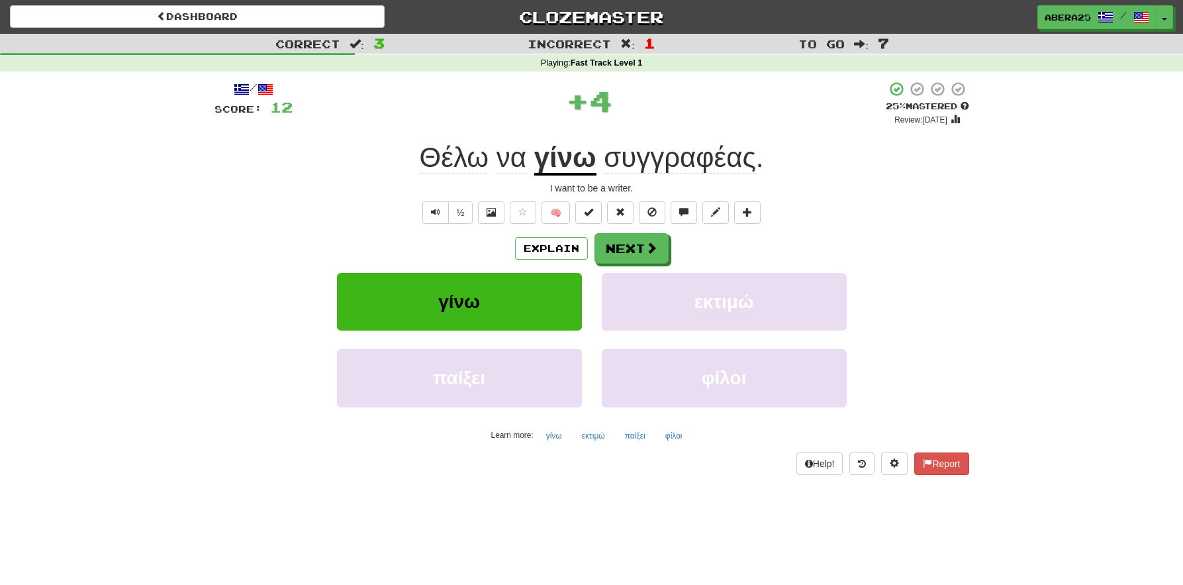
click at [577, 163] on u "γίνω" at bounding box center [565, 159] width 62 height 34
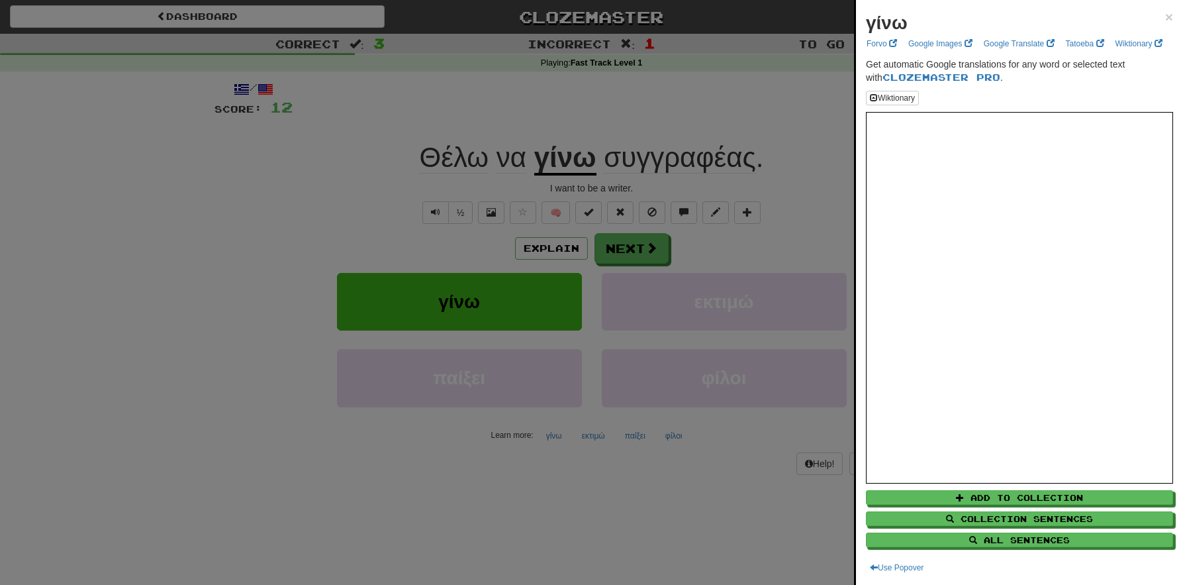
click at [777, 242] on div at bounding box center [591, 292] width 1183 height 585
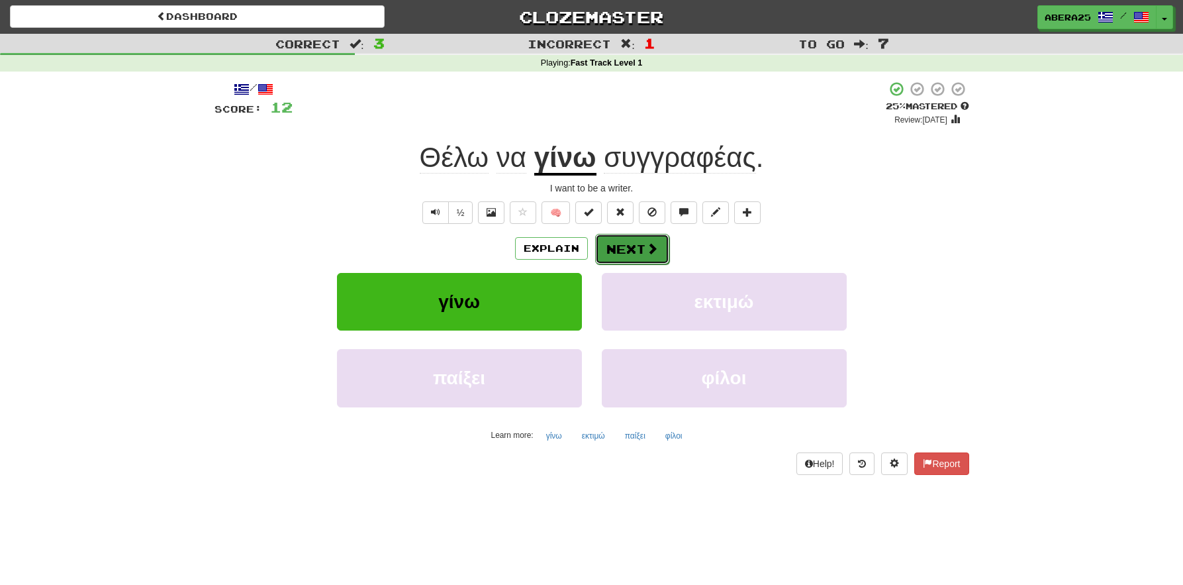
click at [628, 259] on button "Next" at bounding box center [632, 249] width 74 height 30
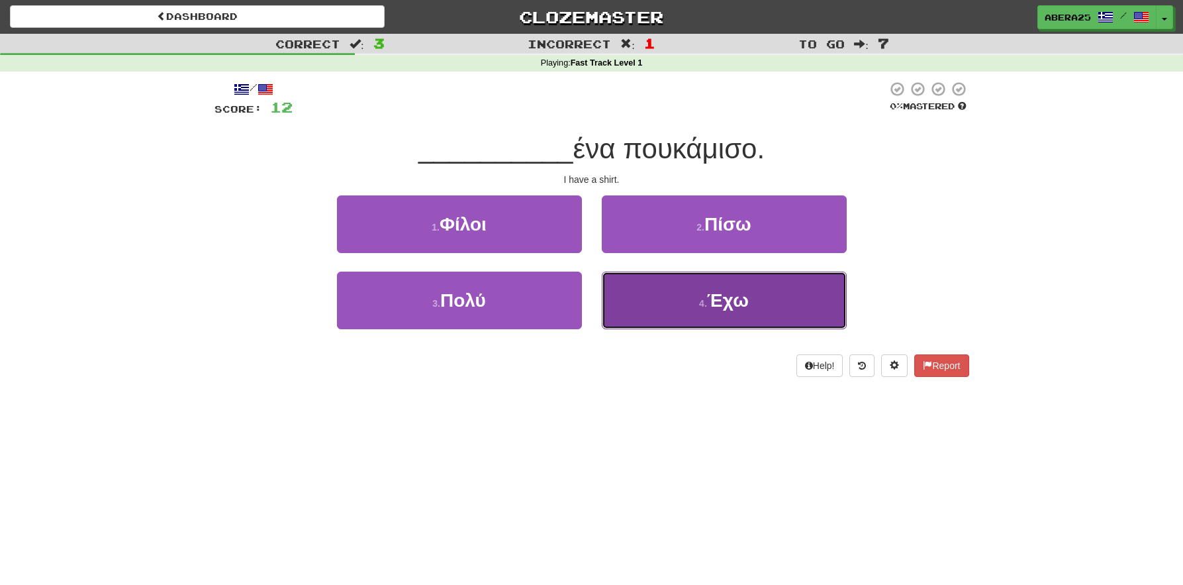
click at [756, 309] on button "4 . Έχω" at bounding box center [724, 301] width 245 height 58
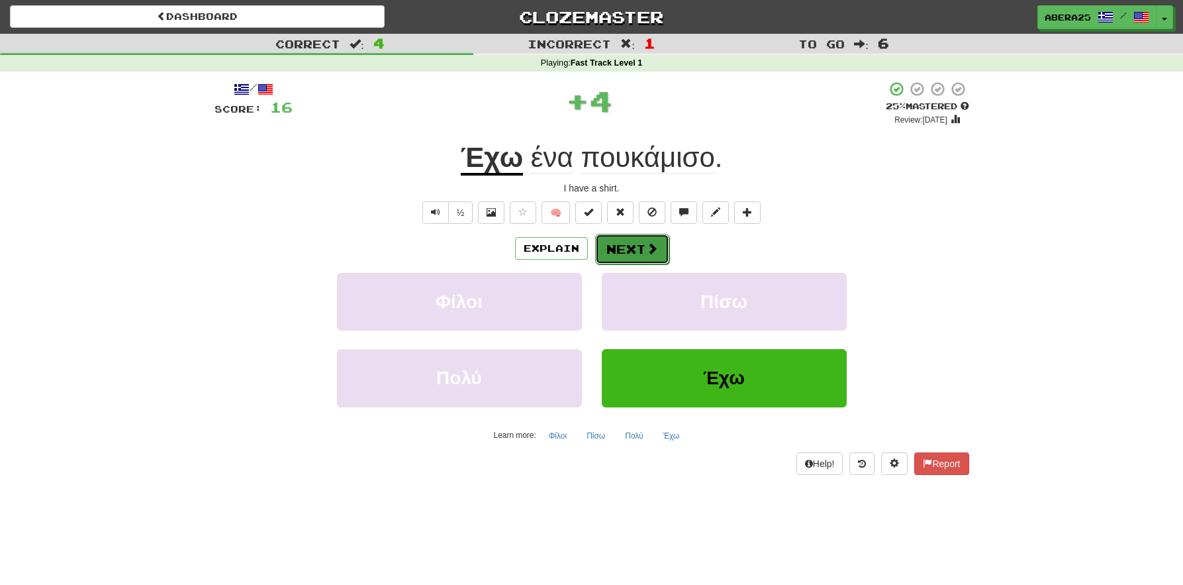
click at [646, 248] on span at bounding box center [652, 248] width 12 height 12
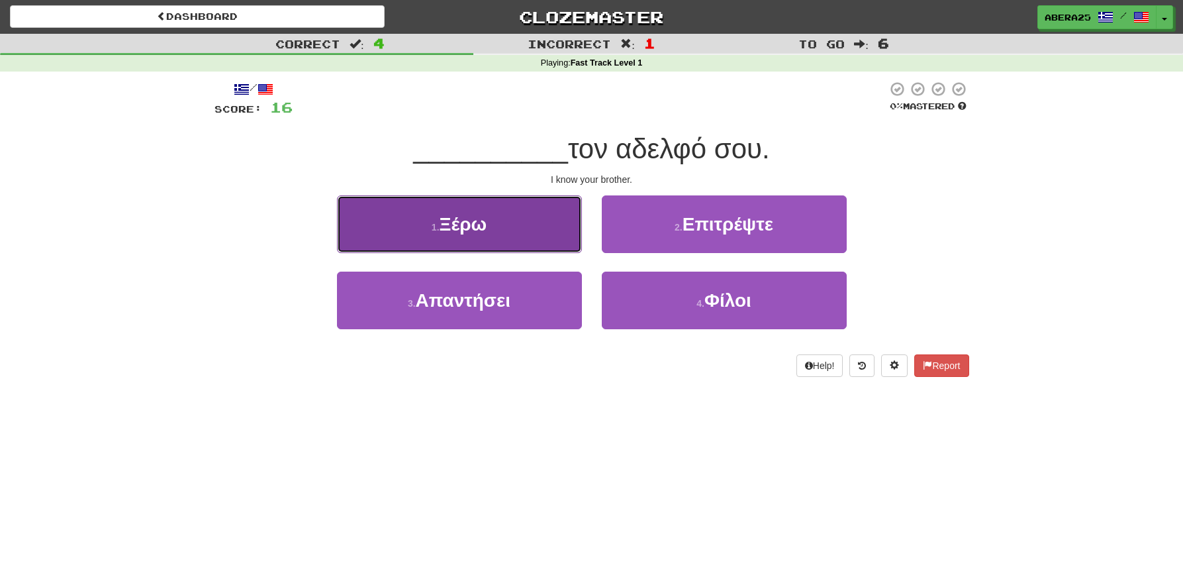
click at [494, 226] on button "1 . Ξέρω" at bounding box center [459, 224] width 245 height 58
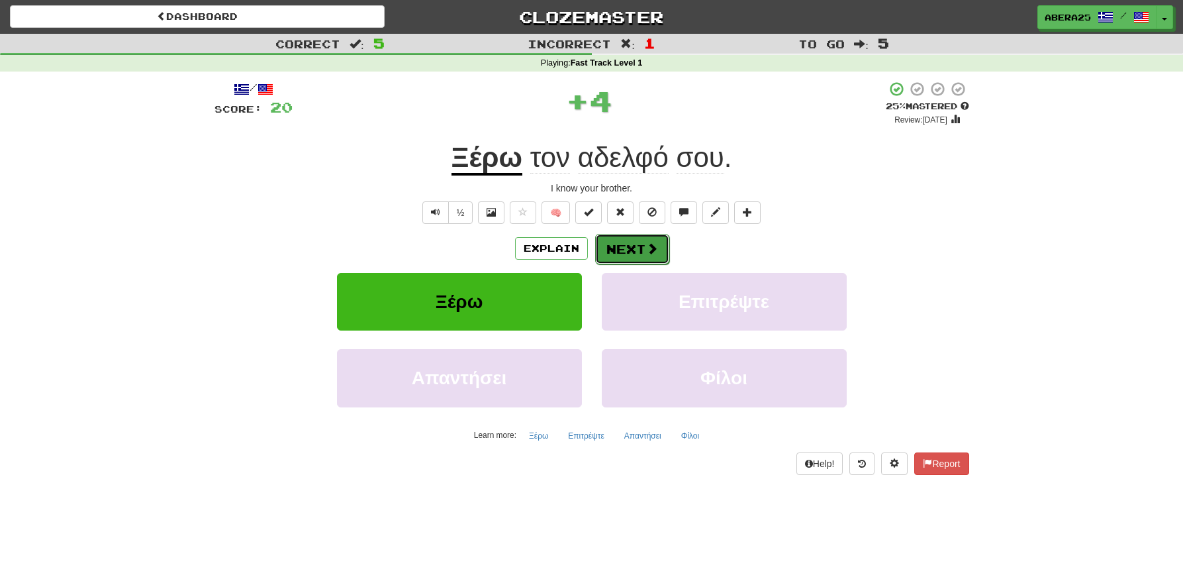
click at [634, 246] on button "Next" at bounding box center [632, 249] width 74 height 30
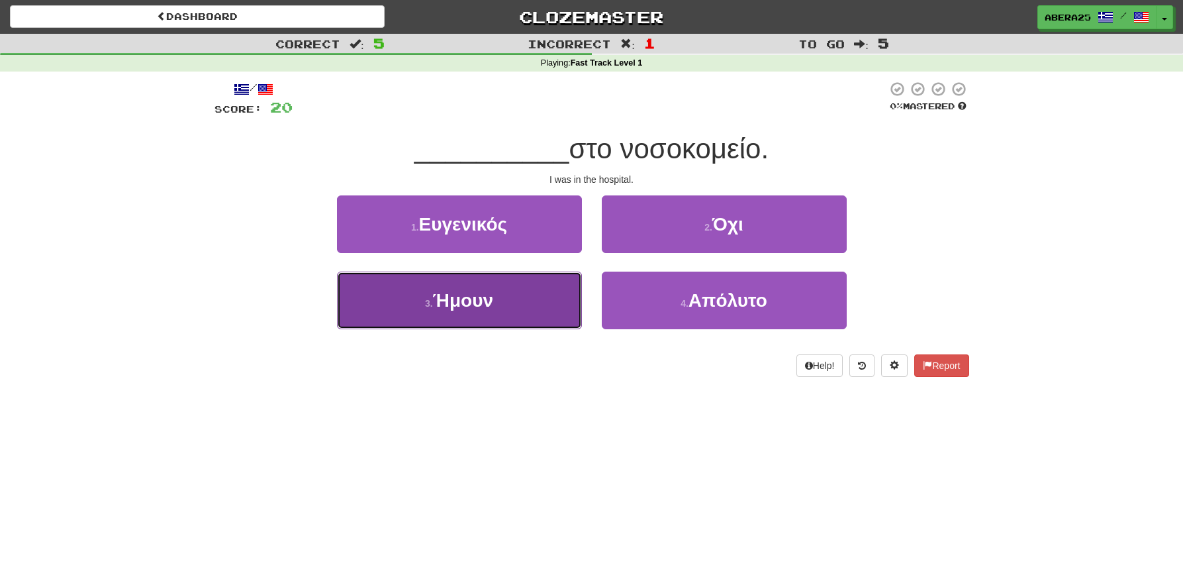
click at [495, 288] on button "3 . [GEOGRAPHIC_DATA]" at bounding box center [459, 301] width 245 height 58
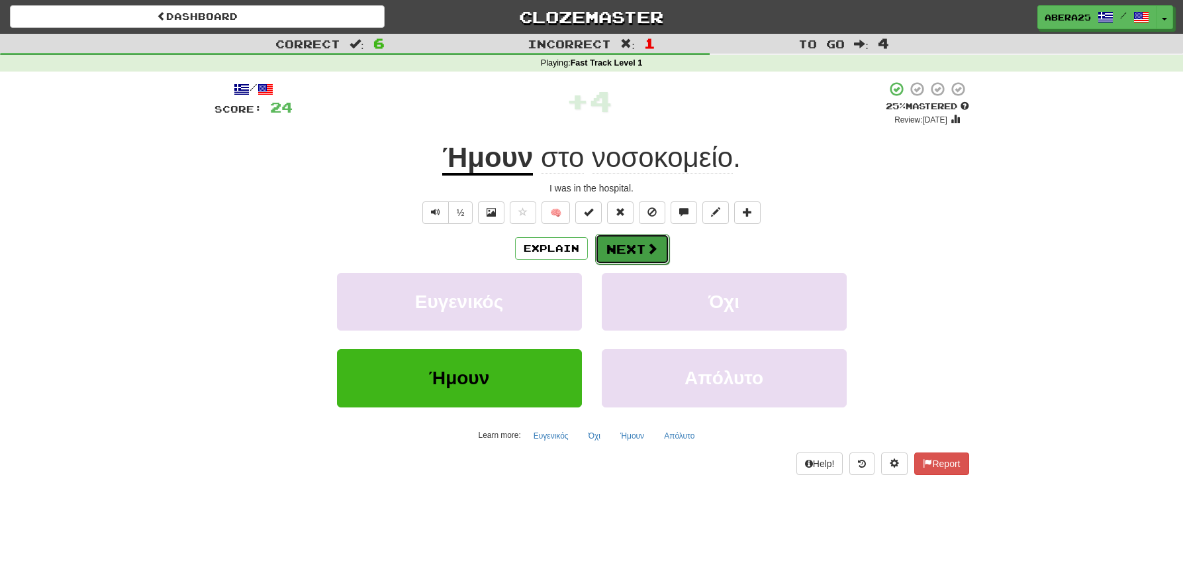
click at [615, 257] on button "Next" at bounding box center [632, 249] width 74 height 30
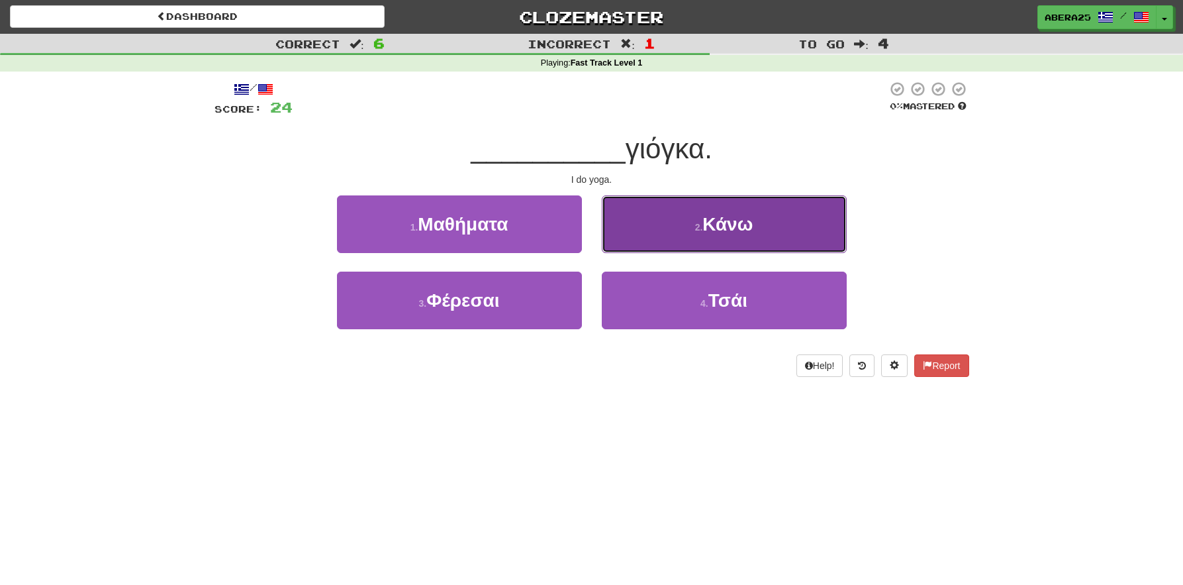
click at [746, 211] on button "2 . Κάνω" at bounding box center [724, 224] width 245 height 58
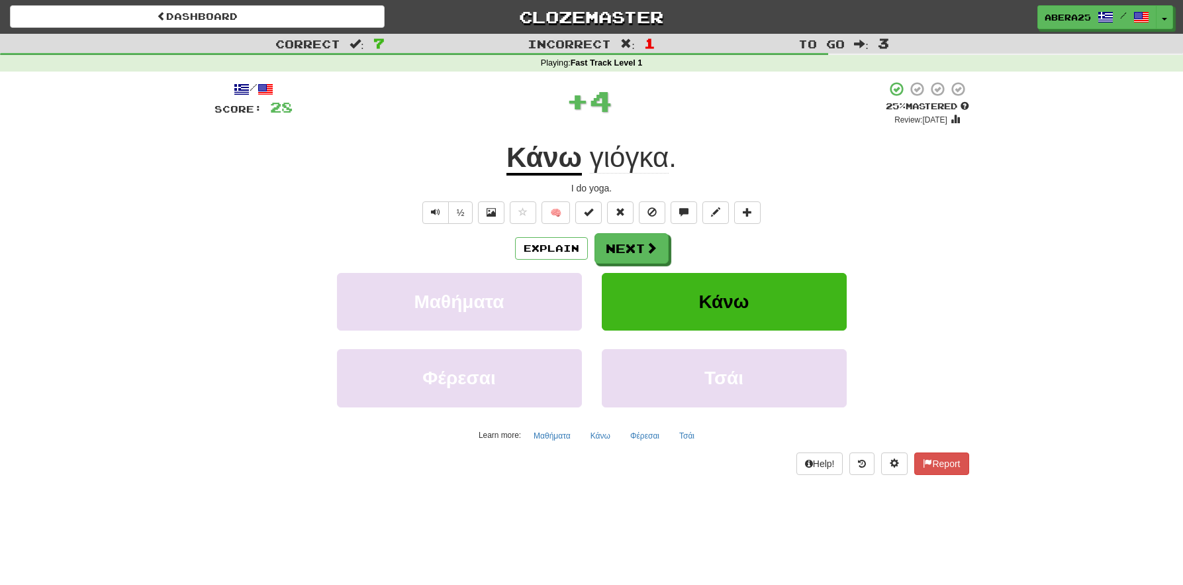
click at [642, 158] on span "γιόγκα" at bounding box center [629, 158] width 79 height 32
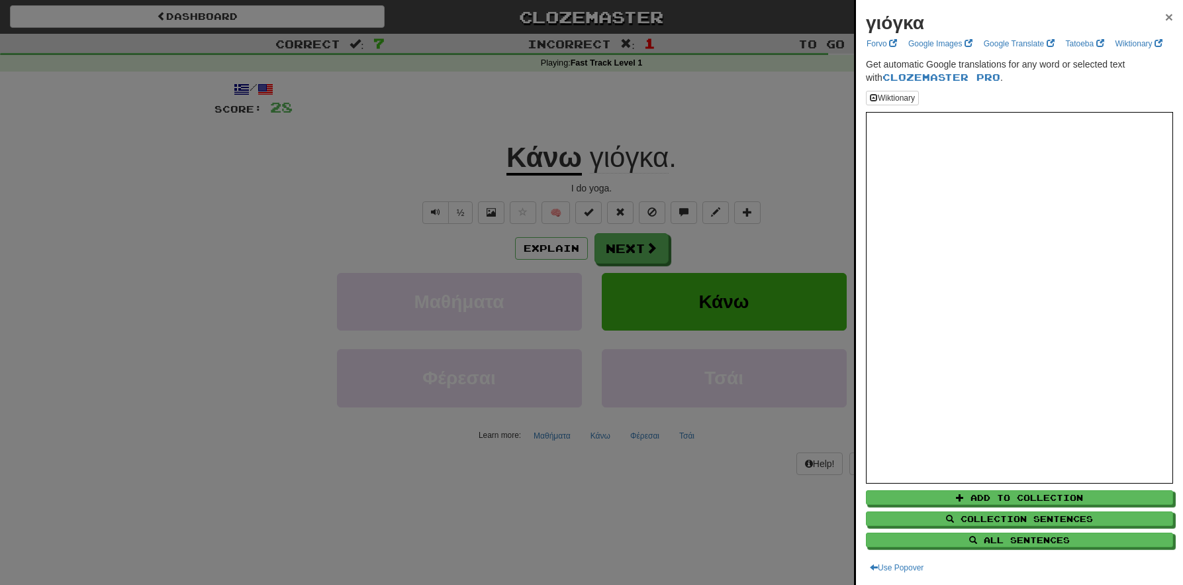
drag, startPoint x: 1162, startPoint y: 9, endPoint x: 1138, endPoint y: 23, distance: 27.3
click at [1165, 9] on span "×" at bounding box center [1169, 16] width 8 height 15
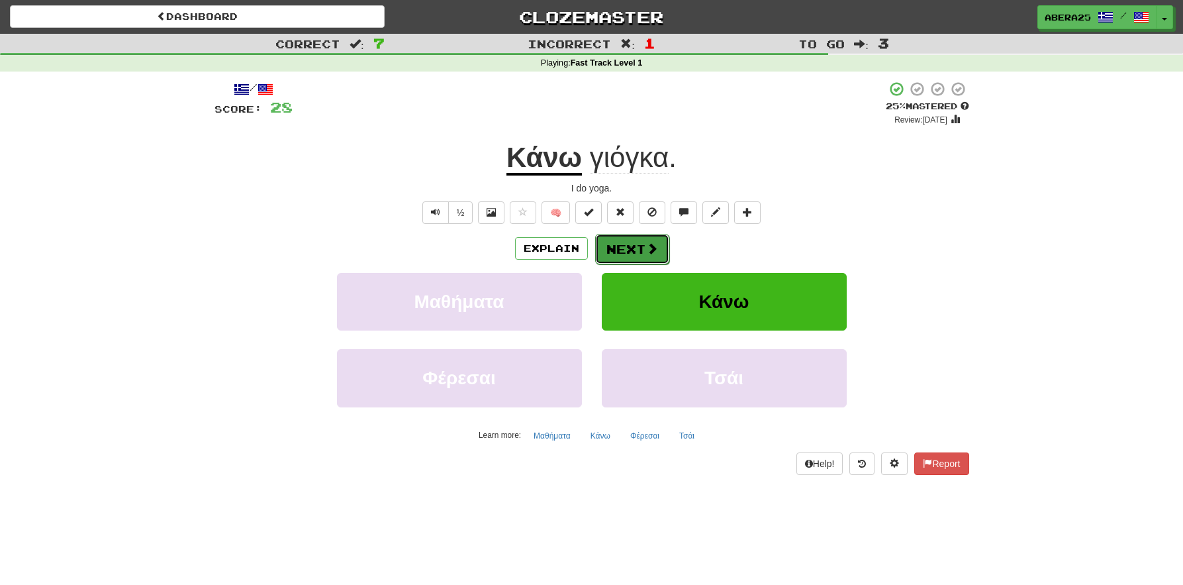
click at [614, 243] on button "Next" at bounding box center [632, 249] width 74 height 30
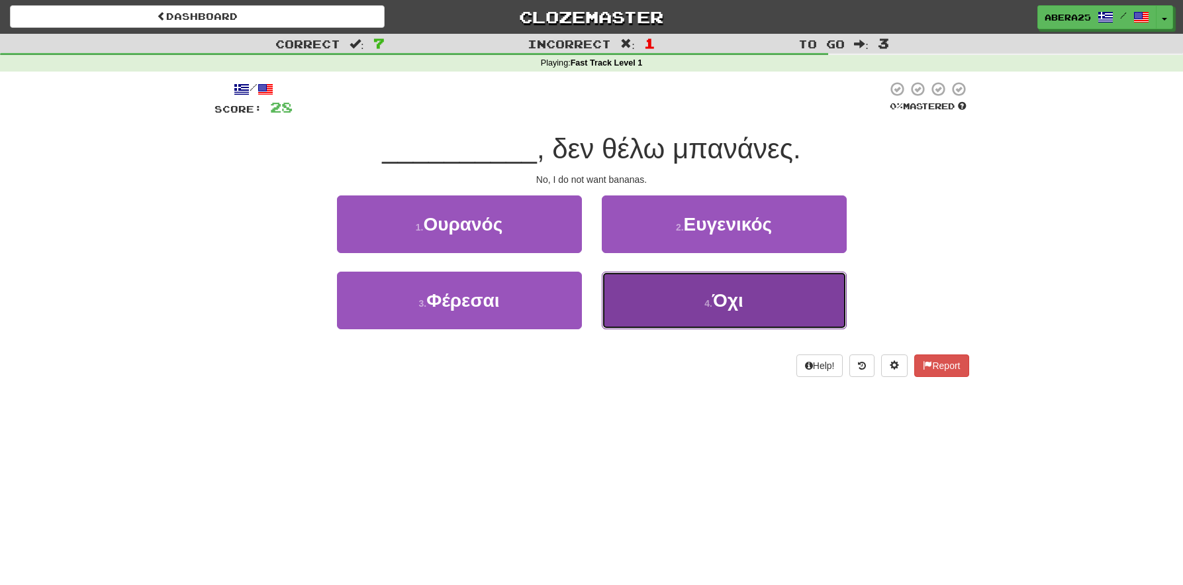
click at [706, 322] on button "4 . Όχι" at bounding box center [724, 301] width 245 height 58
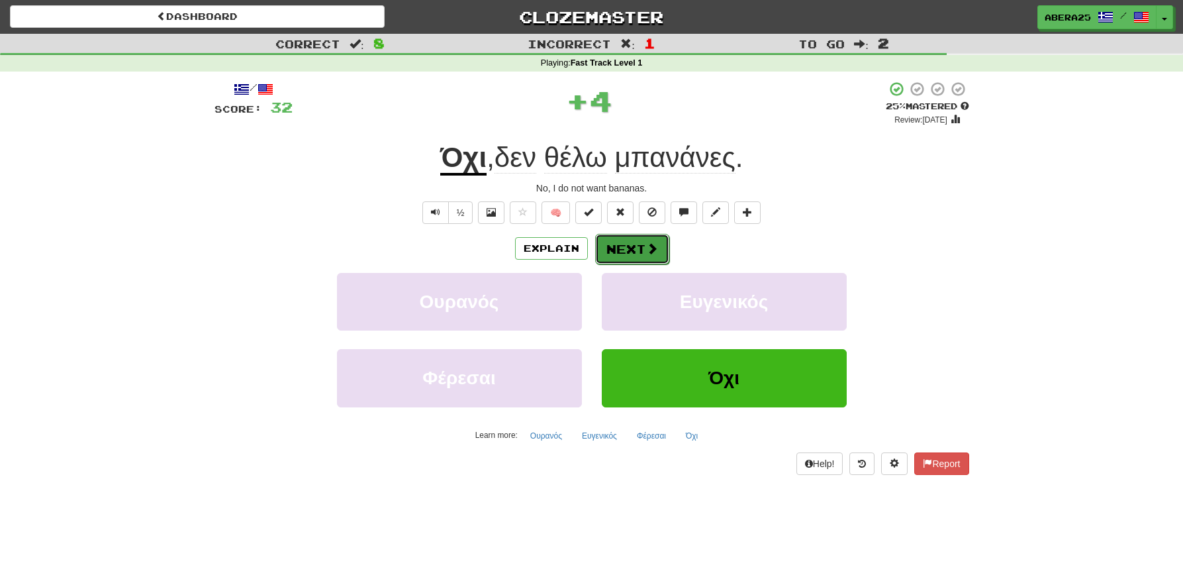
click at [633, 246] on button "Next" at bounding box center [632, 249] width 74 height 30
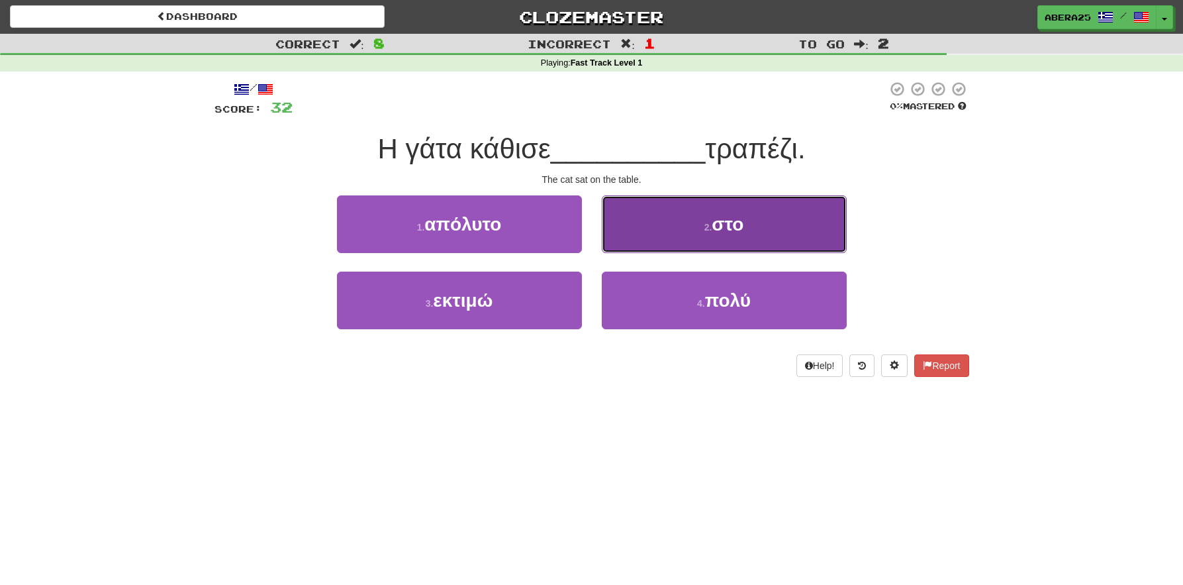
click at [758, 228] on button "2 . στο" at bounding box center [724, 224] width 245 height 58
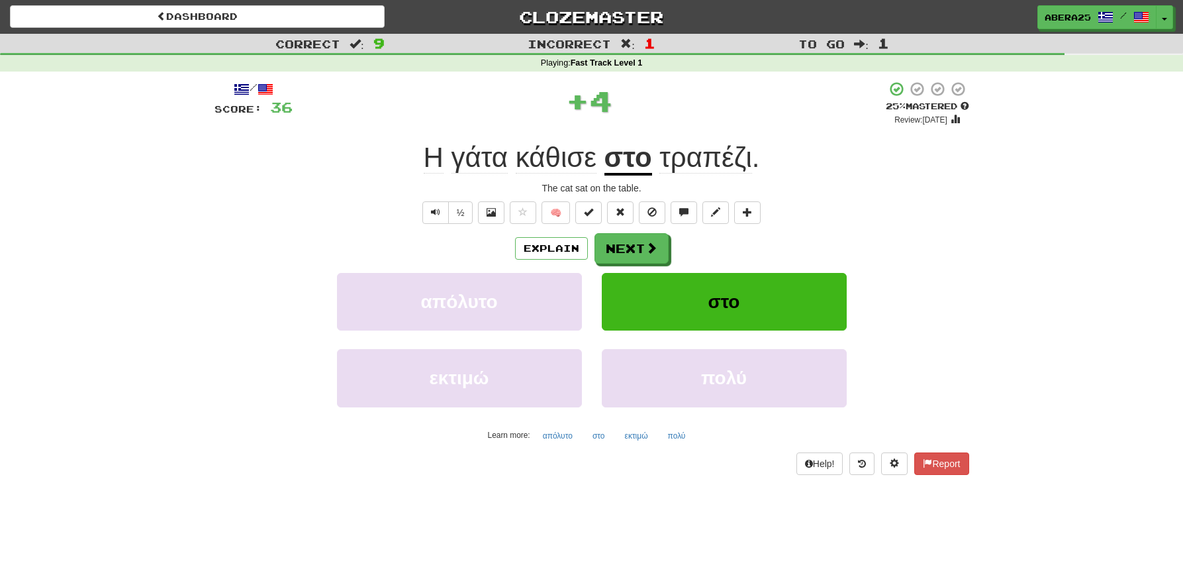
click at [529, 158] on span "κάθισε" at bounding box center [556, 158] width 81 height 32
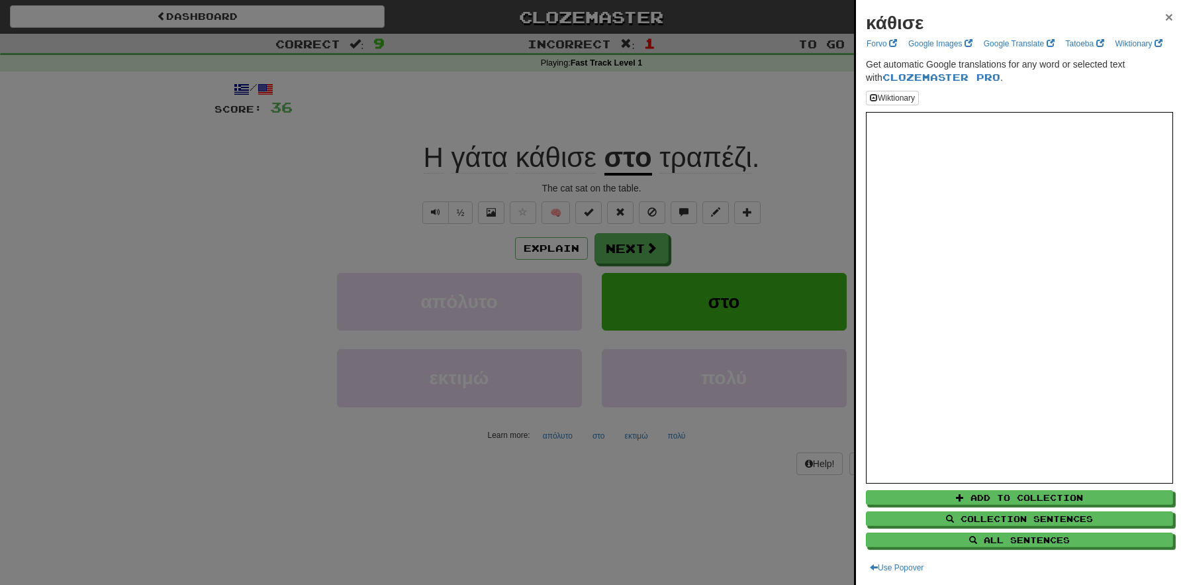
click at [1165, 10] on span "×" at bounding box center [1169, 16] width 8 height 15
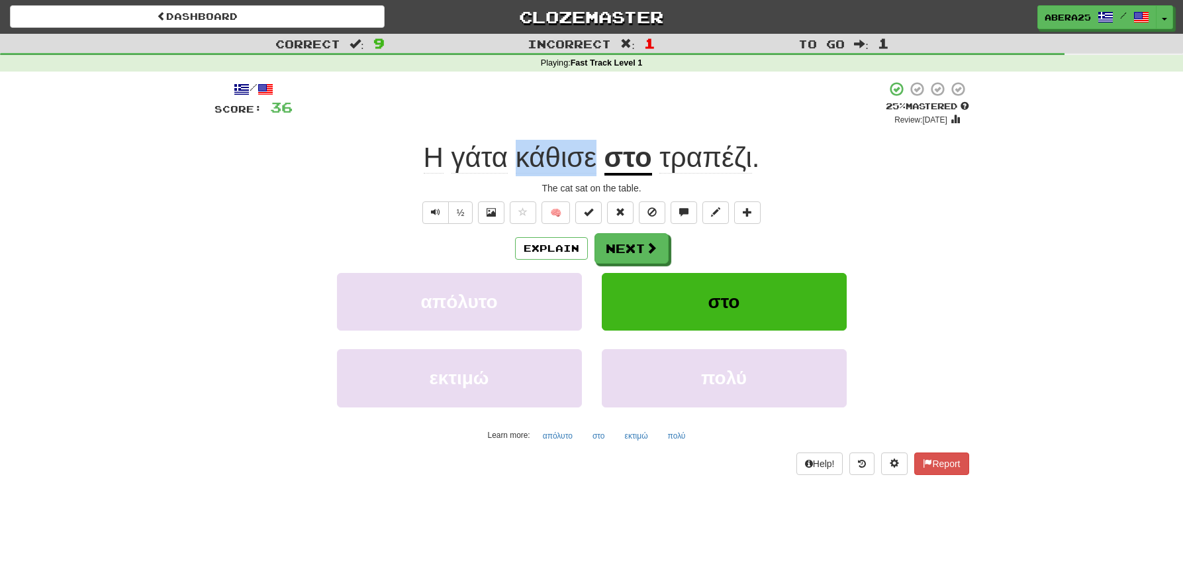
drag, startPoint x: 519, startPoint y: 158, endPoint x: 595, endPoint y: 163, distance: 75.6
click at [595, 163] on span "κάθισε" at bounding box center [556, 158] width 81 height 32
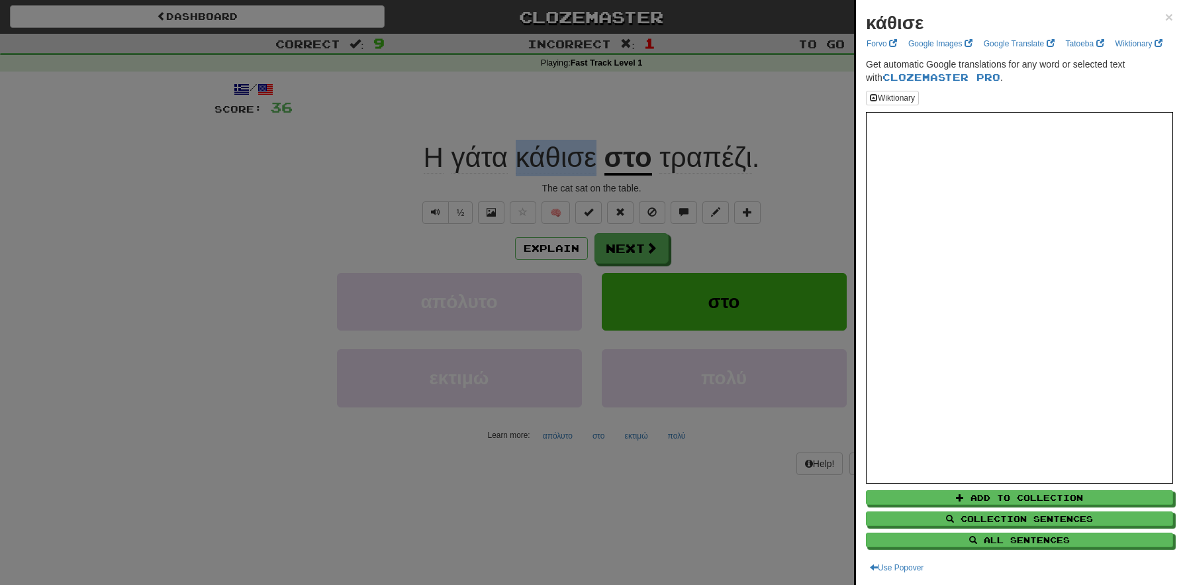
copy span "κάθισε"
click at [1165, 12] on span "×" at bounding box center [1169, 16] width 8 height 15
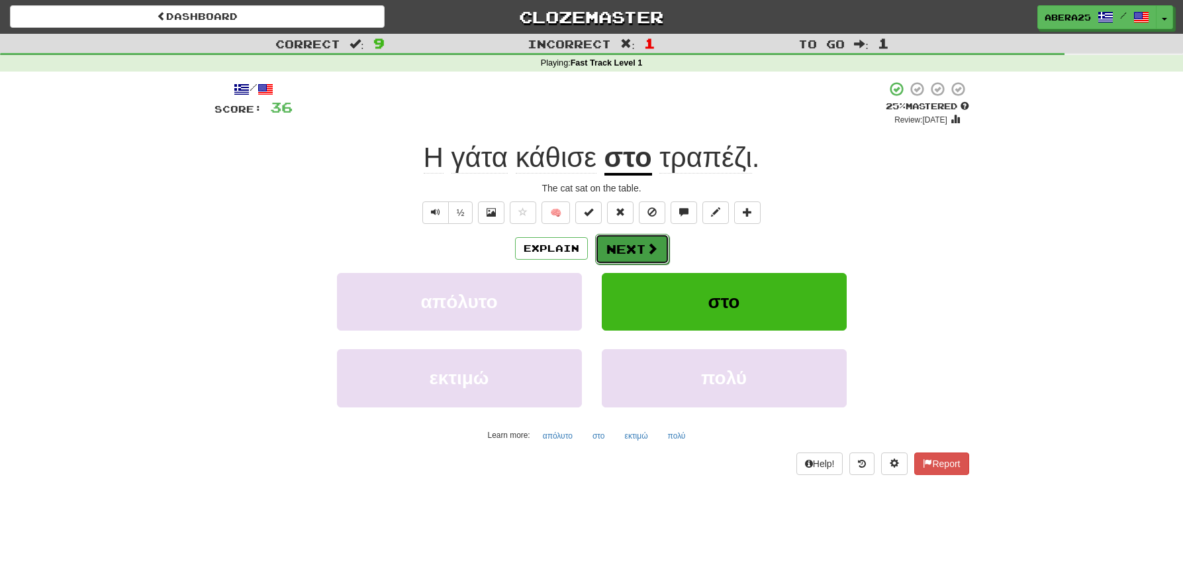
click at [631, 247] on button "Next" at bounding box center [632, 249] width 74 height 30
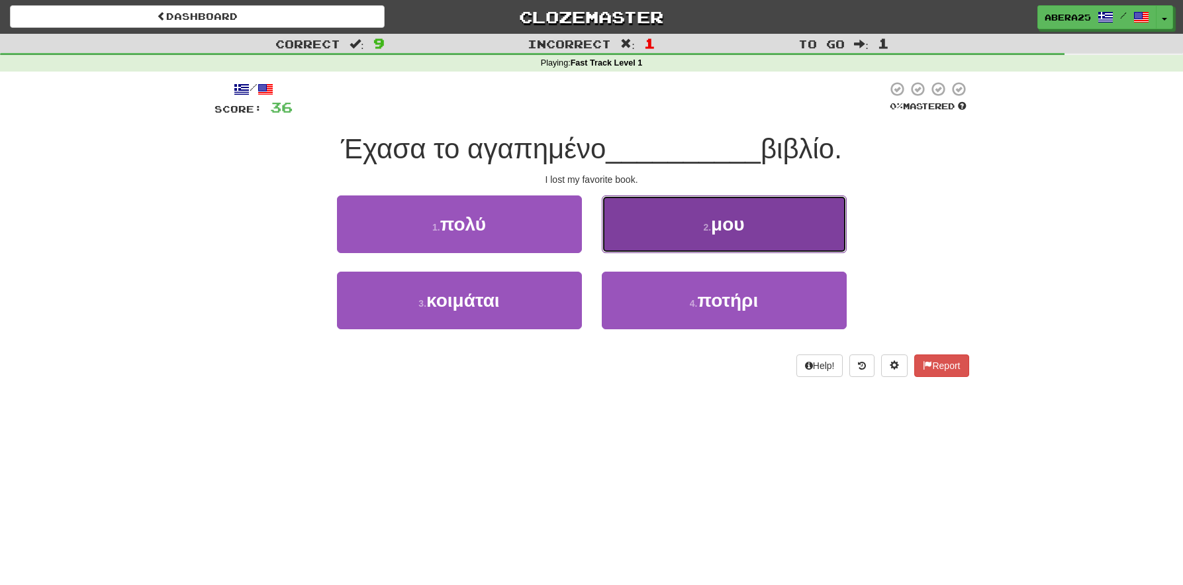
click at [623, 246] on button "2 . μου" at bounding box center [724, 224] width 245 height 58
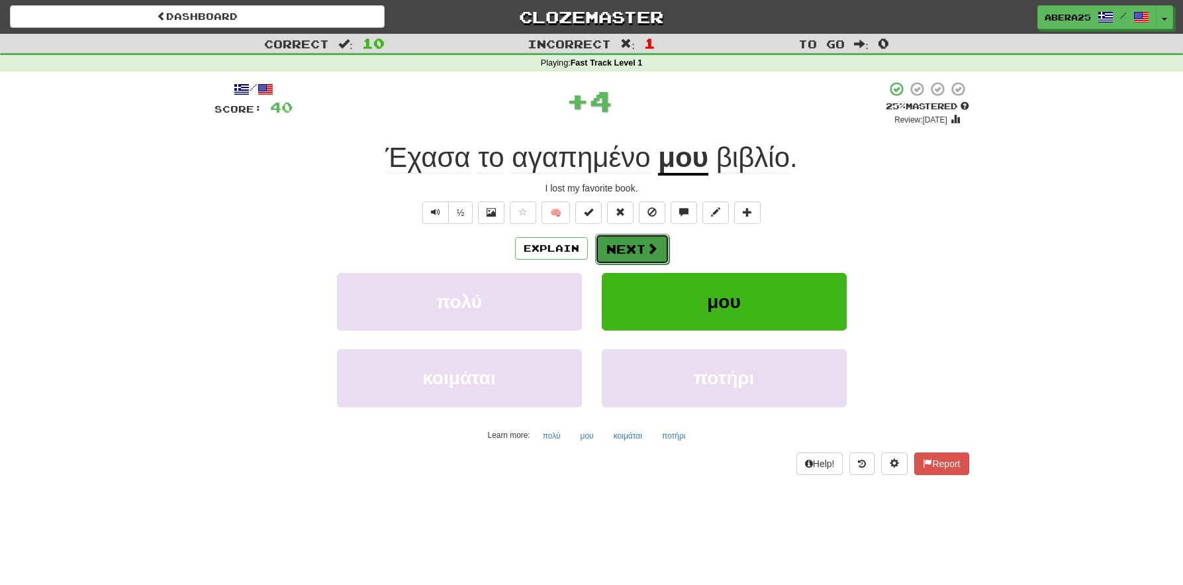
click at [620, 237] on button "Next" at bounding box center [632, 249] width 74 height 30
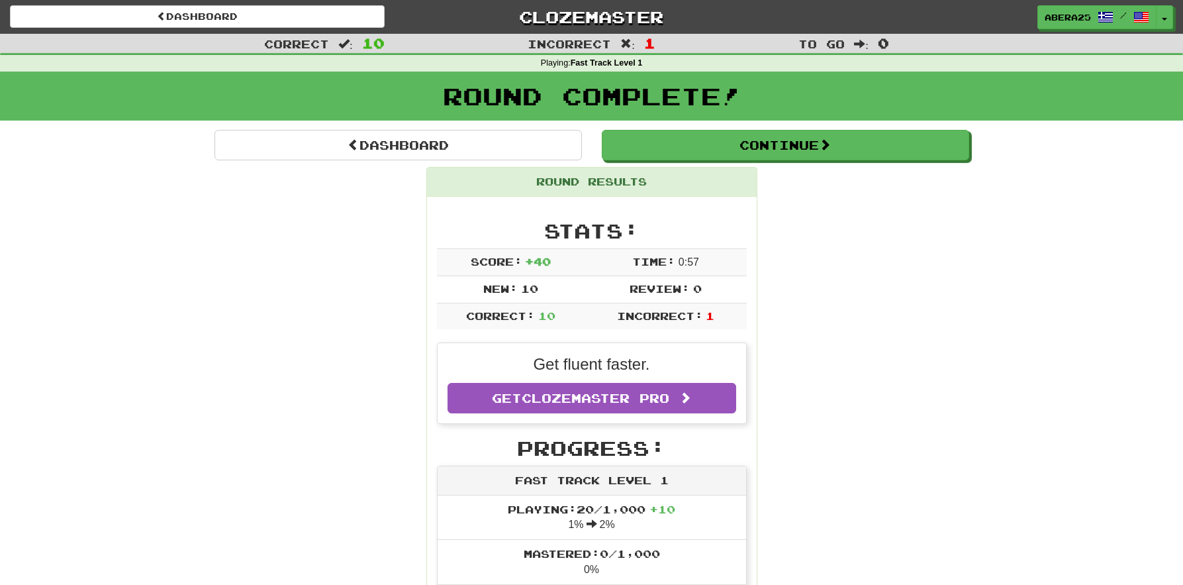
click at [673, 125] on div "Round Complete!" at bounding box center [591, 101] width 1183 height 58
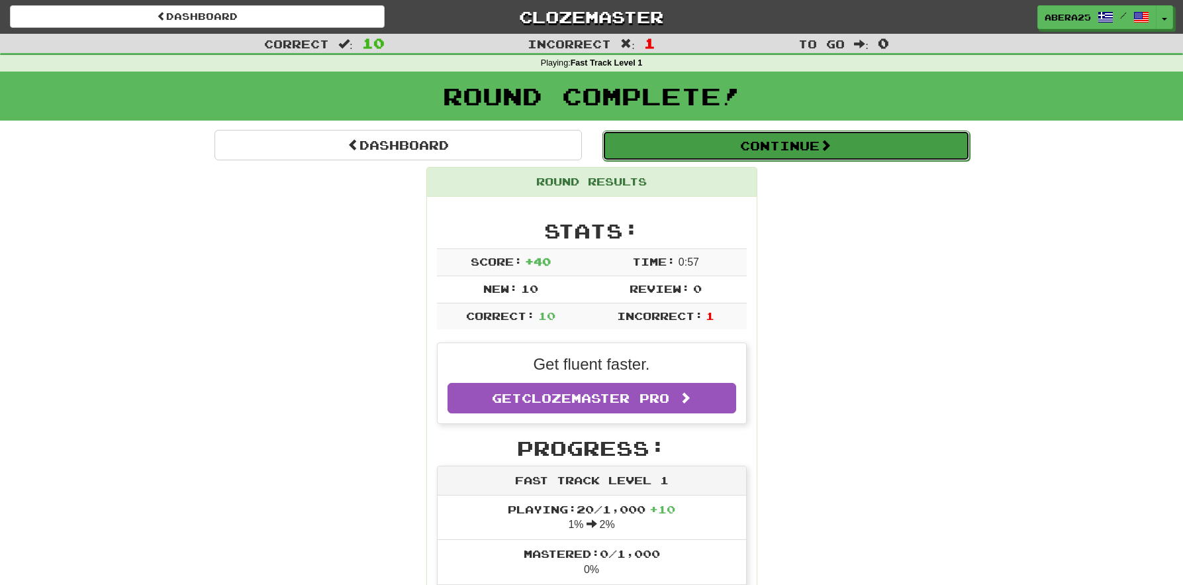
click at [659, 149] on button "Continue" at bounding box center [787, 145] width 368 height 30
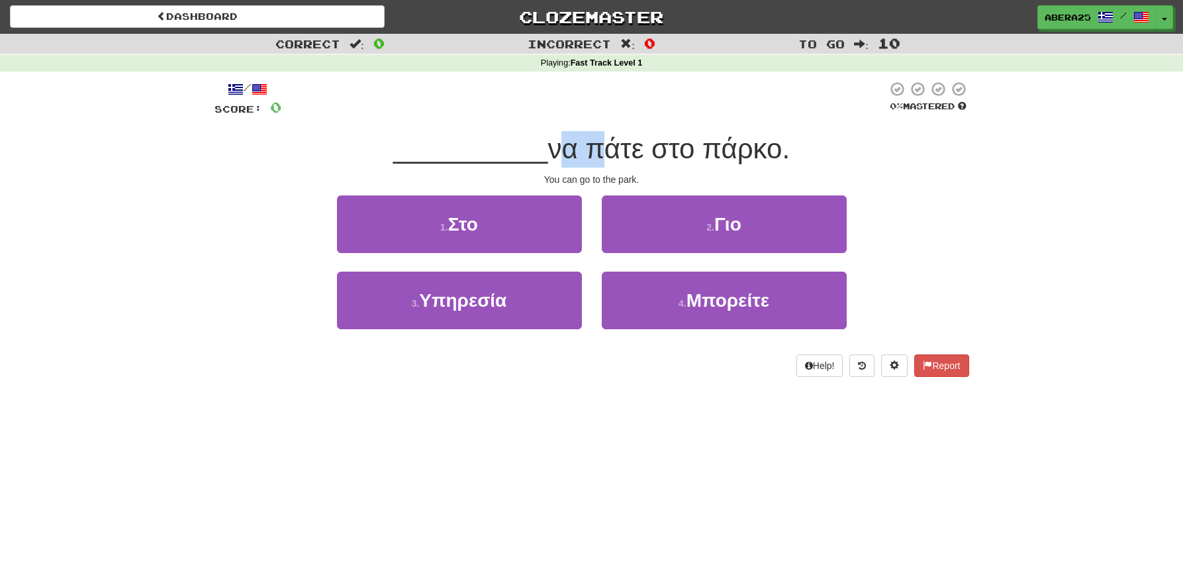
drag, startPoint x: 586, startPoint y: 156, endPoint x: 552, endPoint y: 156, distance: 34.4
click at [552, 156] on span "να πάτε στο πάρκο." at bounding box center [669, 148] width 242 height 31
click at [550, 157] on span "να πάτε στο πάρκο." at bounding box center [669, 148] width 242 height 31
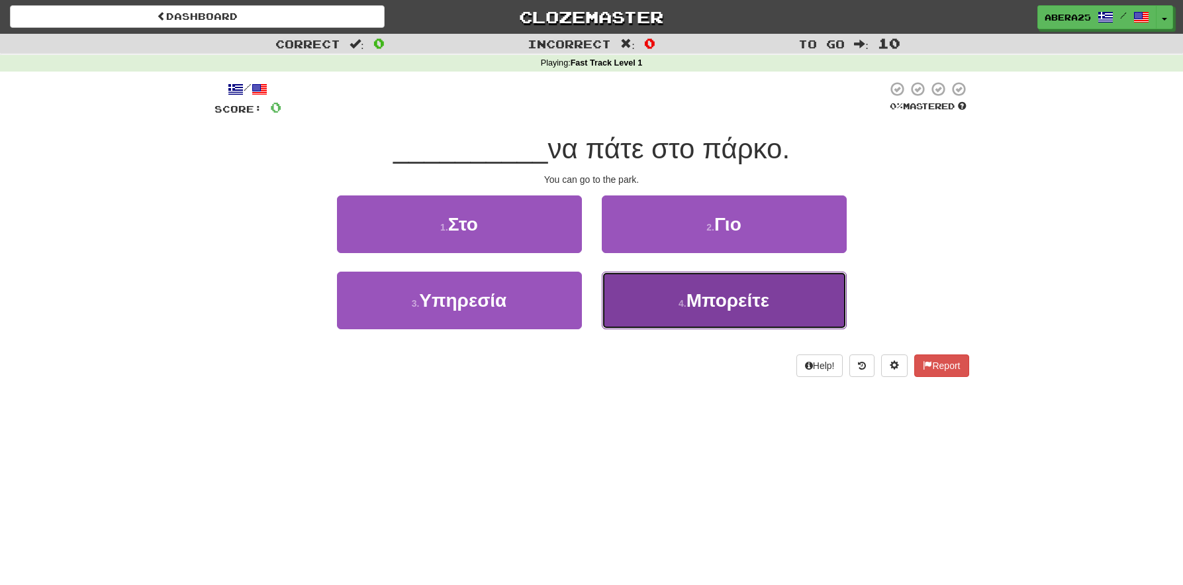
click at [715, 303] on span "Μπορείτε" at bounding box center [728, 300] width 83 height 21
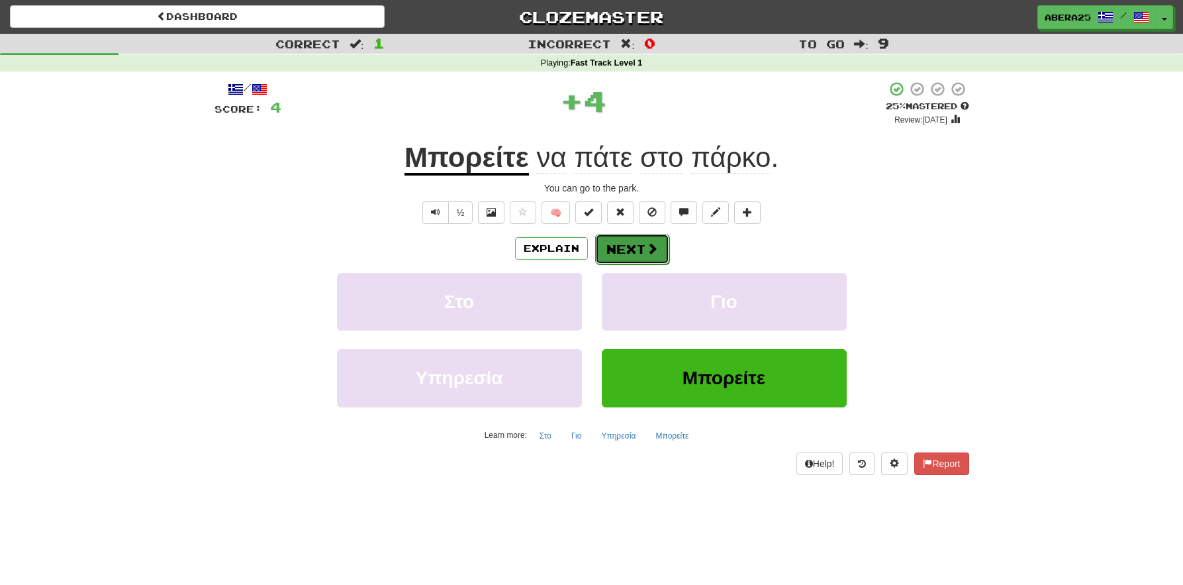
click at [635, 246] on button "Next" at bounding box center [632, 249] width 74 height 30
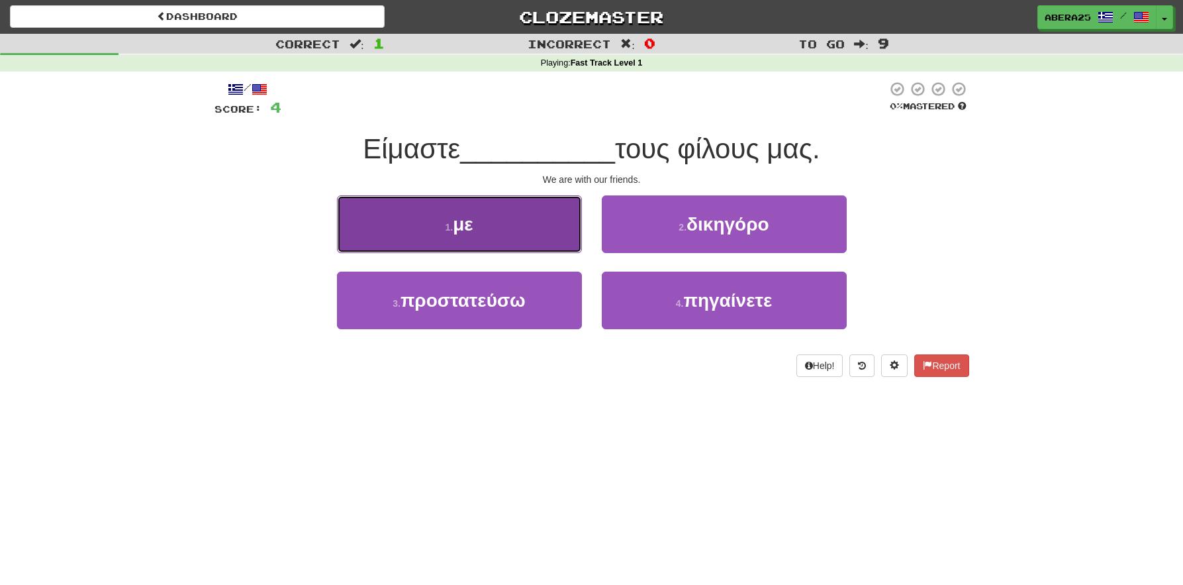
click at [515, 238] on button "1 . με" at bounding box center [459, 224] width 245 height 58
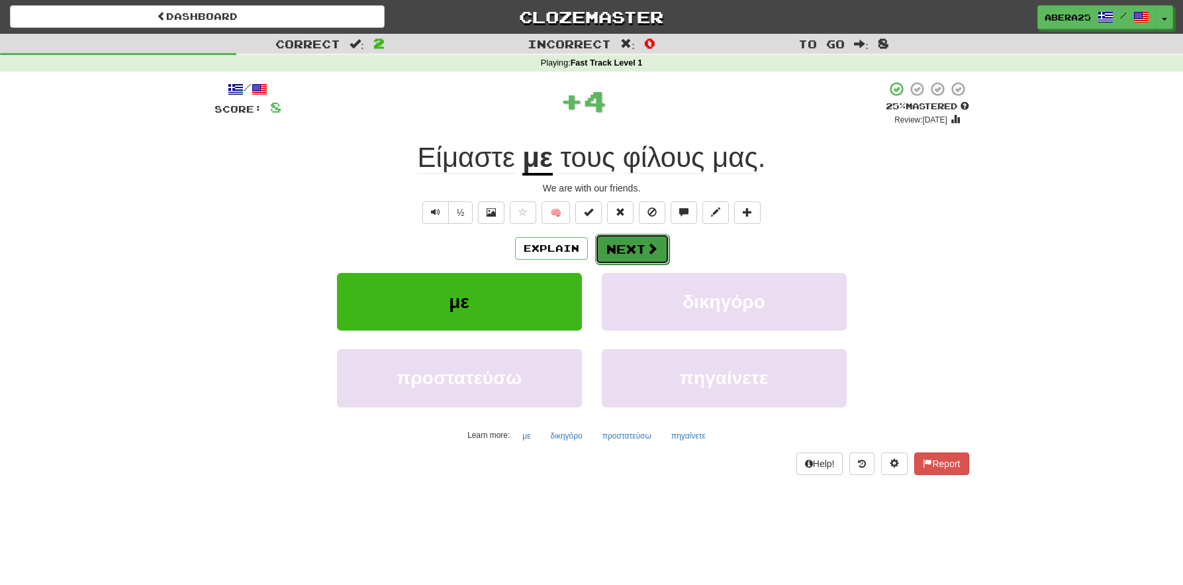
click at [620, 260] on button "Next" at bounding box center [632, 249] width 74 height 30
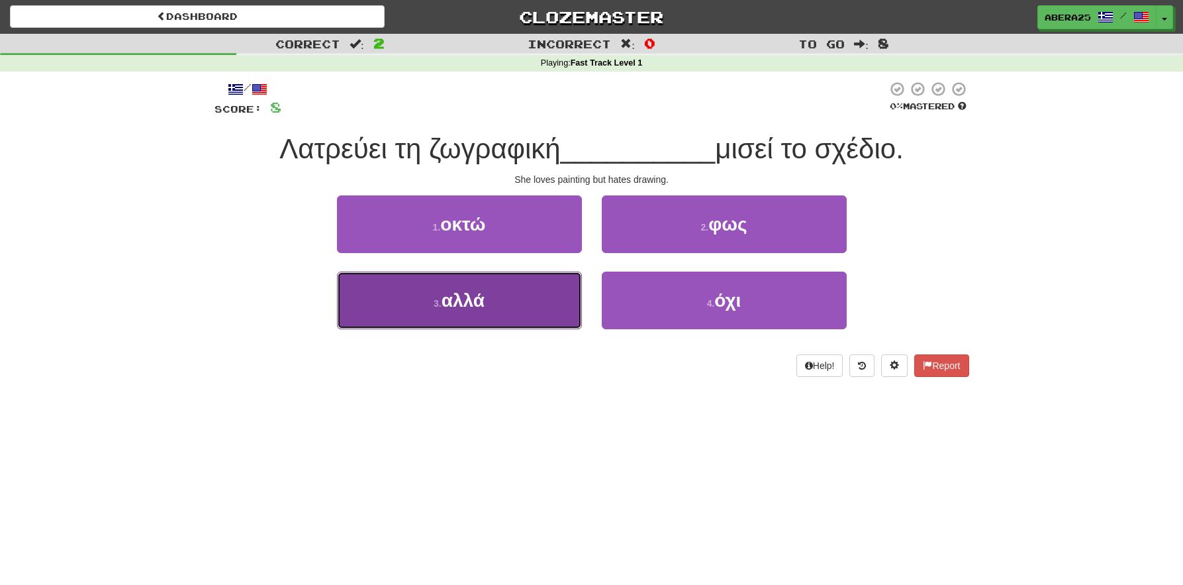
click at [445, 287] on button "3 . αλλά" at bounding box center [459, 301] width 245 height 58
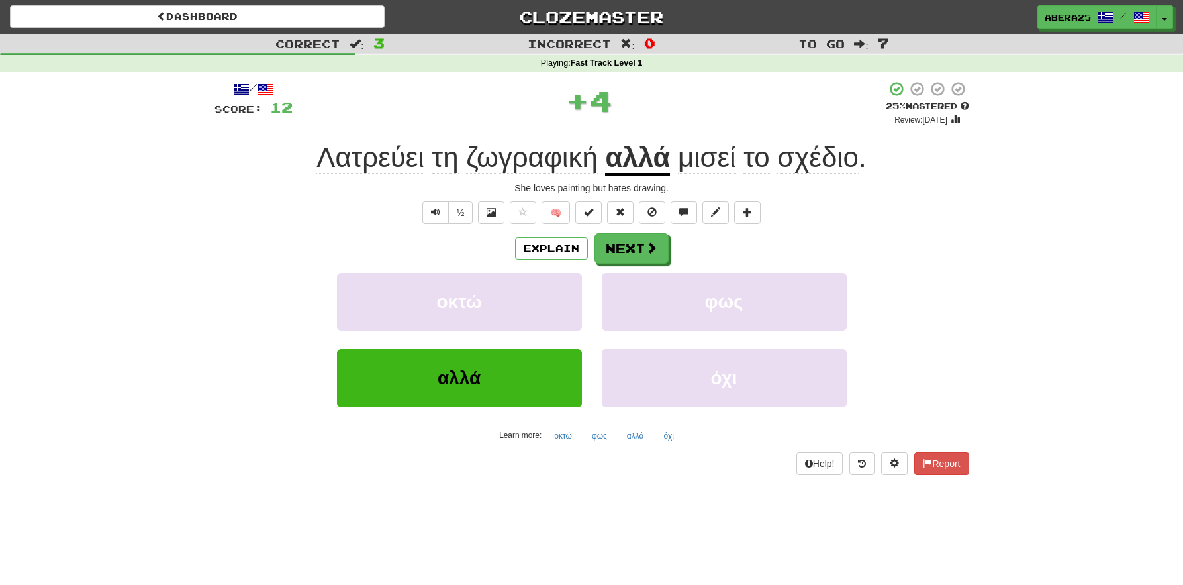
click at [704, 158] on span "μισεί" at bounding box center [707, 158] width 58 height 32
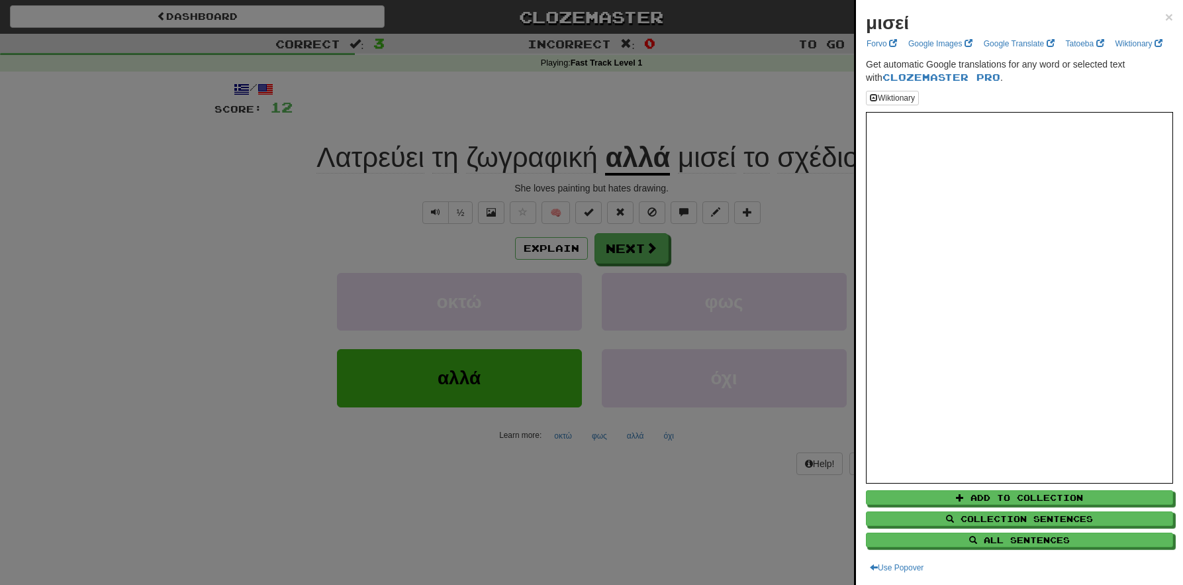
click at [1154, 17] on div "μισεί ×" at bounding box center [1019, 23] width 307 height 26
drag, startPoint x: 1158, startPoint y: 17, endPoint x: 1146, endPoint y: 22, distance: 13.0
click at [1165, 17] on span "×" at bounding box center [1169, 16] width 8 height 15
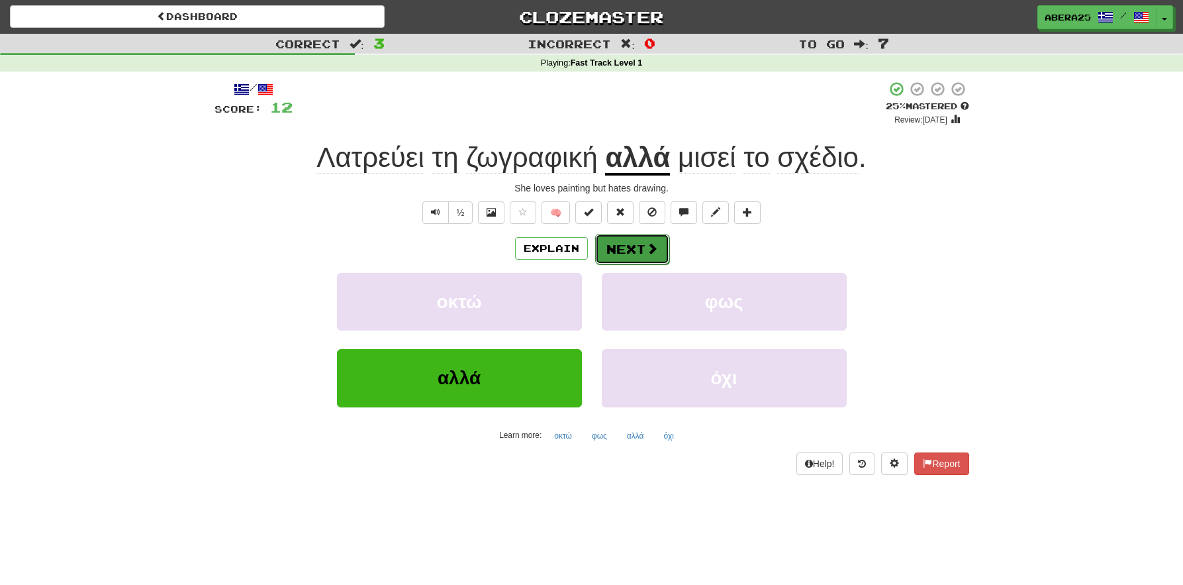
click at [609, 259] on button "Next" at bounding box center [632, 249] width 74 height 30
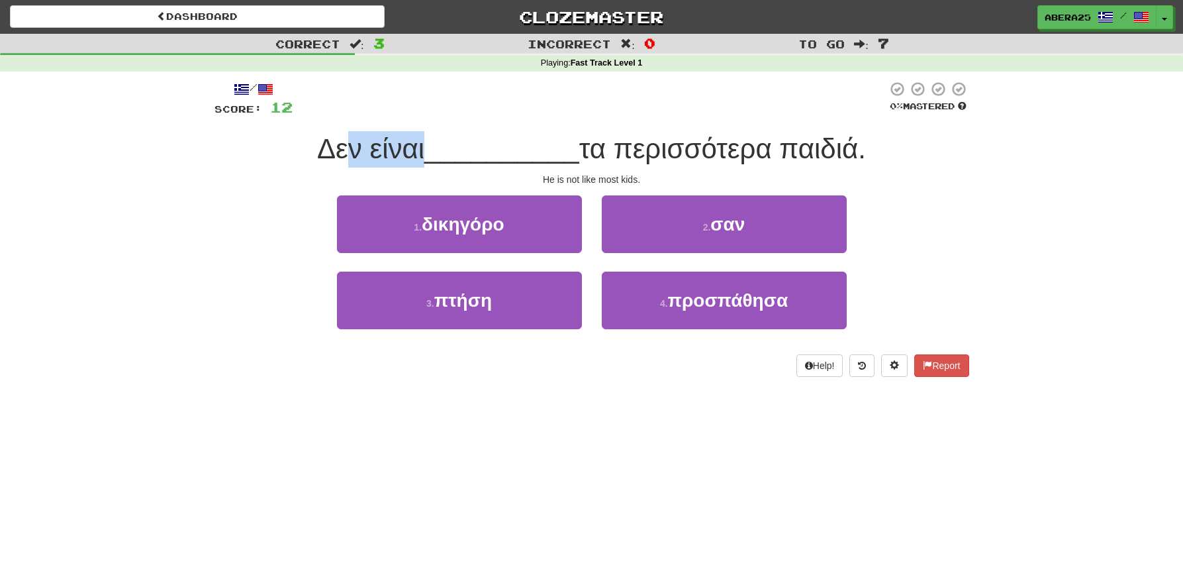
drag, startPoint x: 416, startPoint y: 142, endPoint x: 340, endPoint y: 143, distance: 76.2
click at [340, 143] on span "Δεν είναι" at bounding box center [370, 148] width 107 height 31
click at [337, 143] on span "Δεν είναι" at bounding box center [370, 148] width 107 height 31
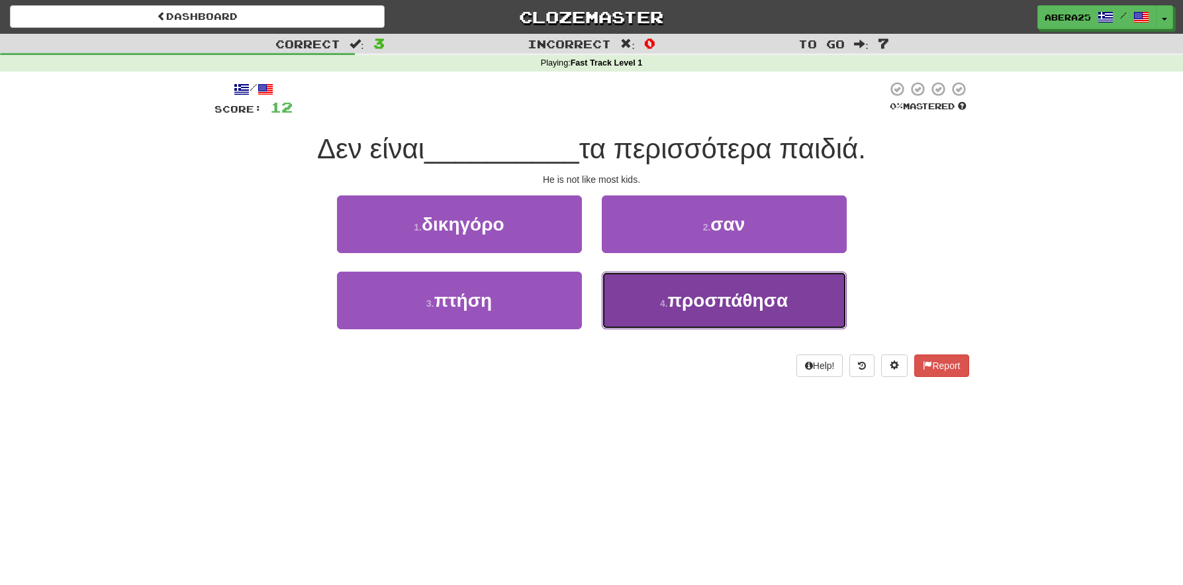
click at [696, 324] on button "4 . προσπάθησα" at bounding box center [724, 301] width 245 height 58
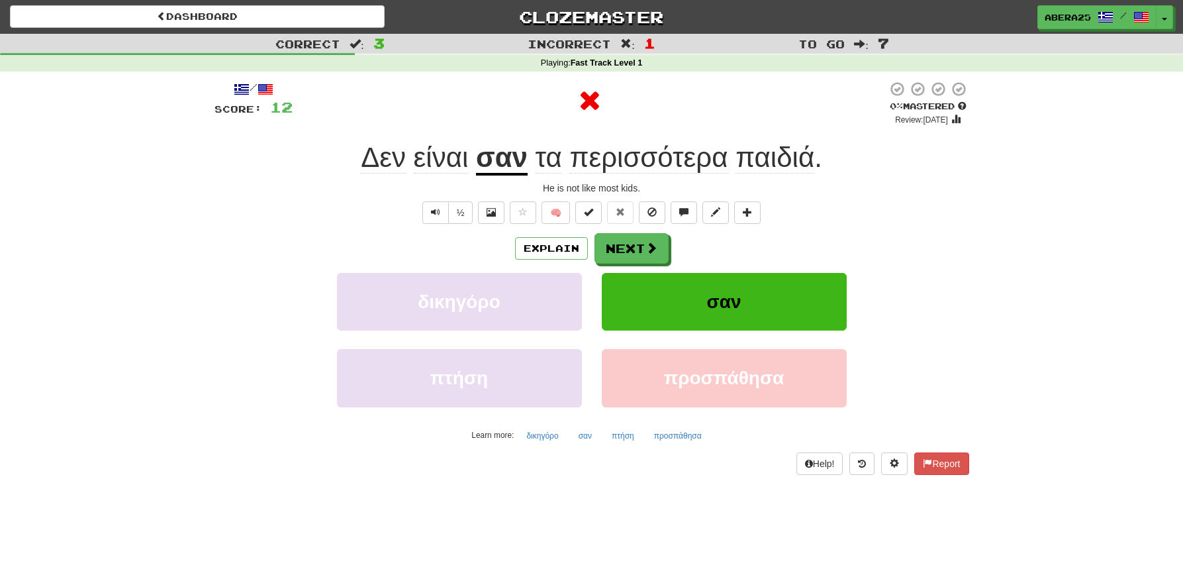
click at [511, 156] on u "σαν" at bounding box center [502, 159] width 52 height 34
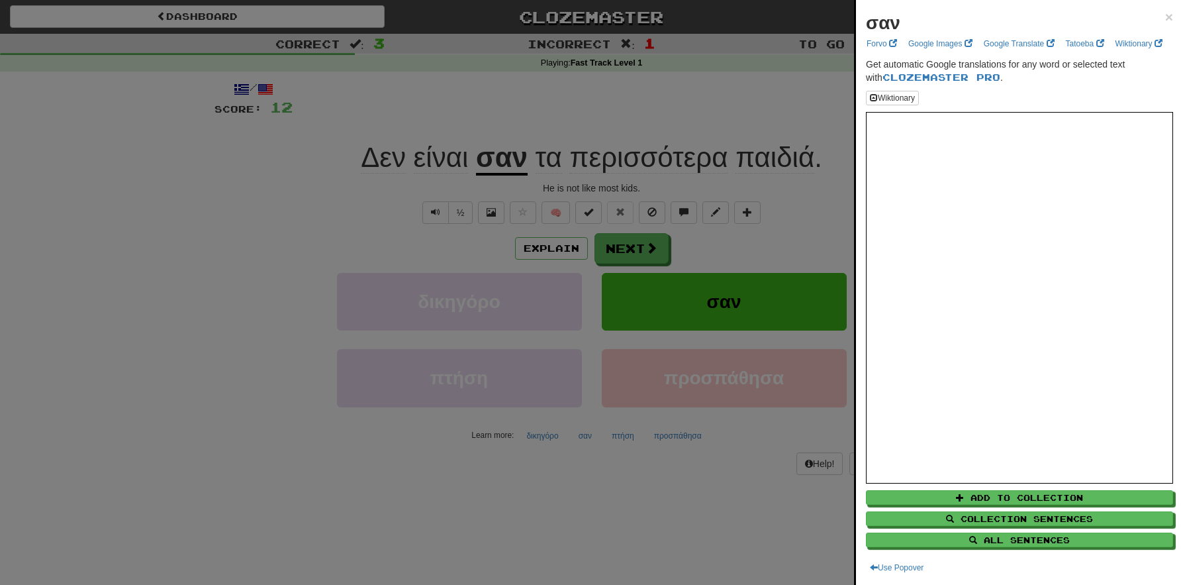
click at [1153, 15] on div "σαν ×" at bounding box center [1019, 23] width 307 height 26
click at [1158, 9] on div "σαν × Forvo Google Images Google Translate Tatoeba Wiktionary Get automatic Goo…" at bounding box center [1019, 292] width 327 height 585
click at [1165, 22] on span "×" at bounding box center [1169, 16] width 8 height 15
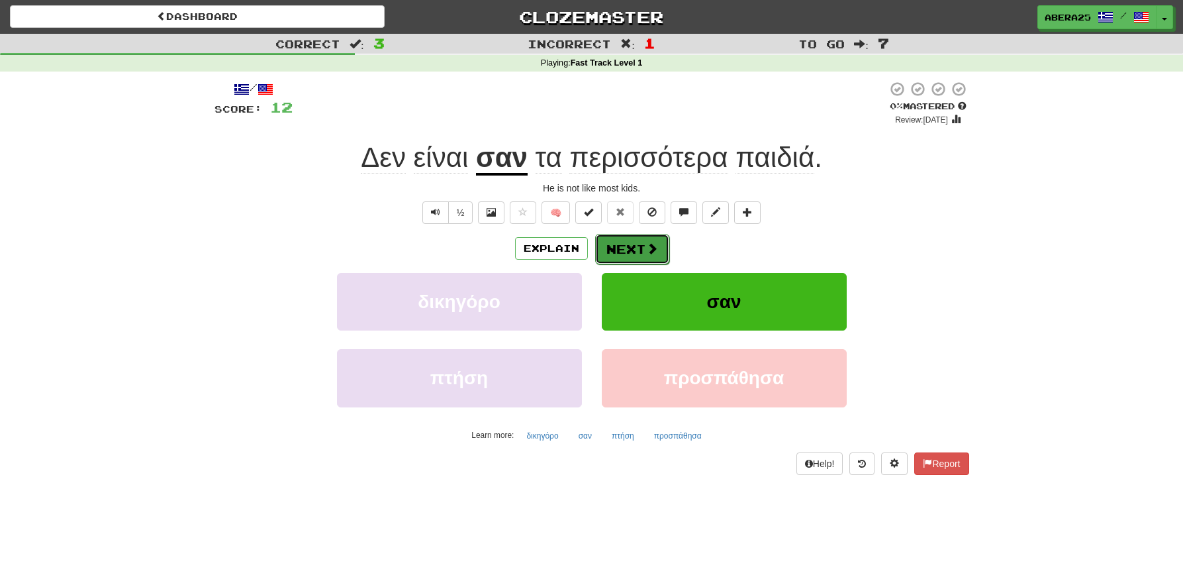
click at [617, 251] on button "Next" at bounding box center [632, 249] width 74 height 30
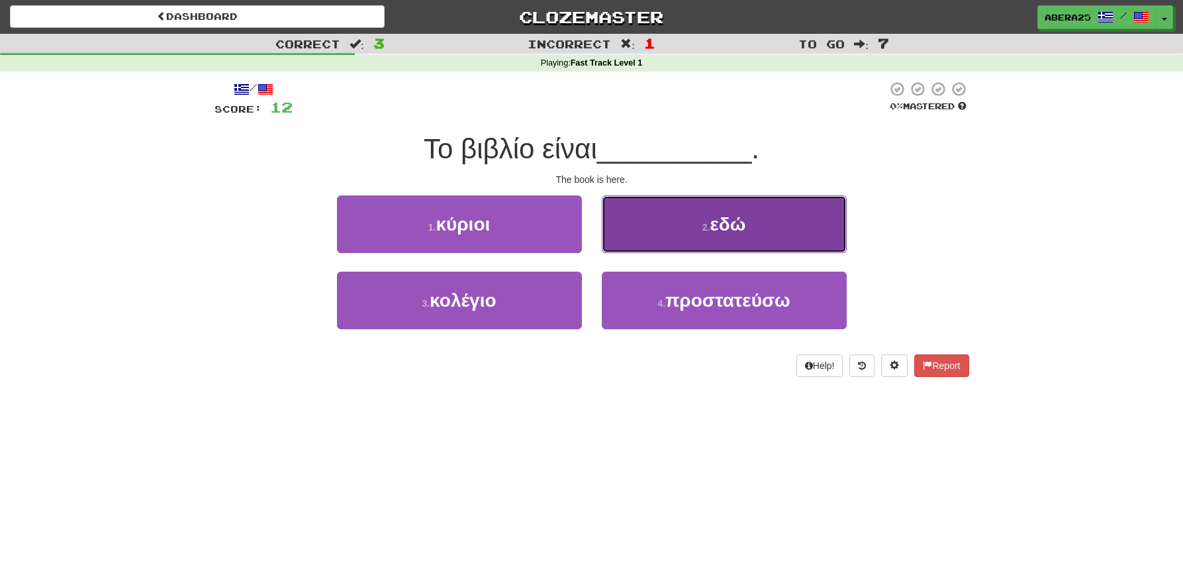
click at [677, 224] on button "2 . εδώ" at bounding box center [724, 224] width 245 height 58
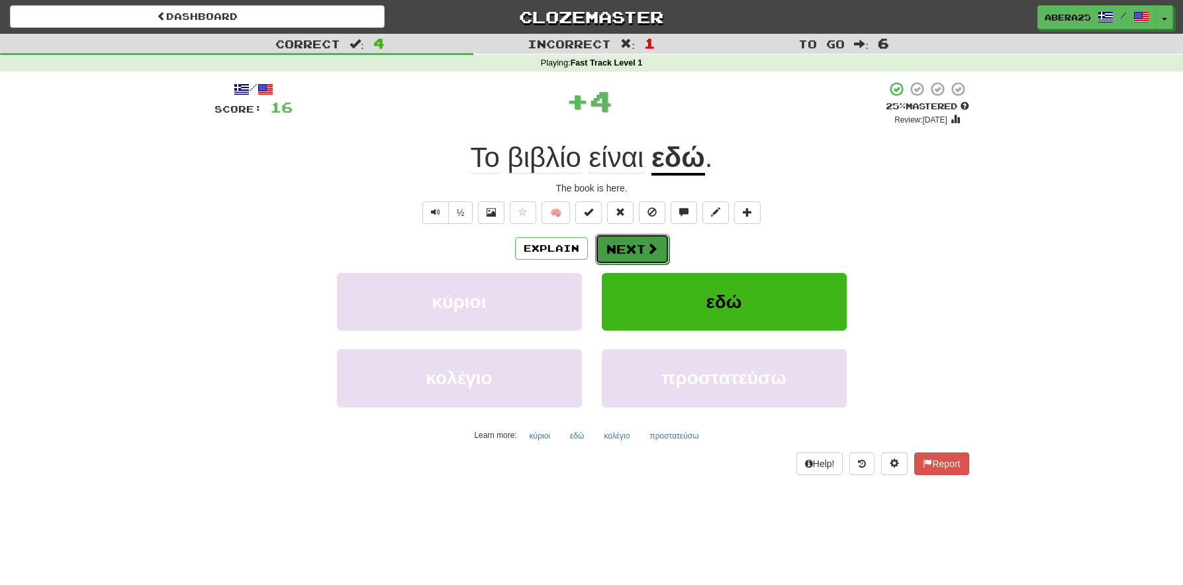
click at [664, 236] on button "Next" at bounding box center [632, 249] width 74 height 30
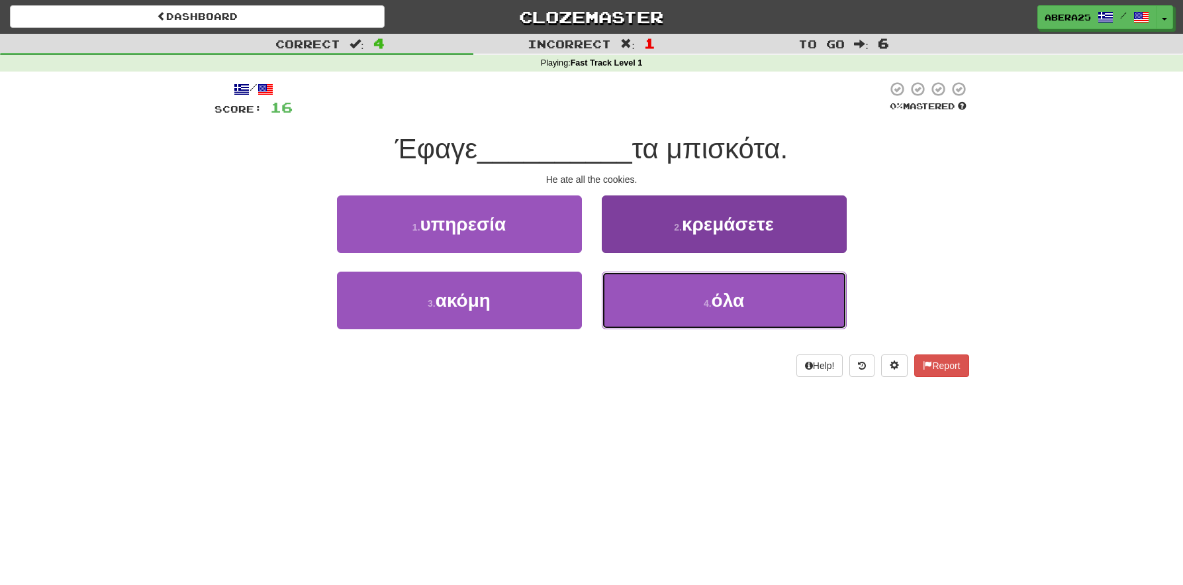
click at [677, 315] on button "4 . όλα" at bounding box center [724, 301] width 245 height 58
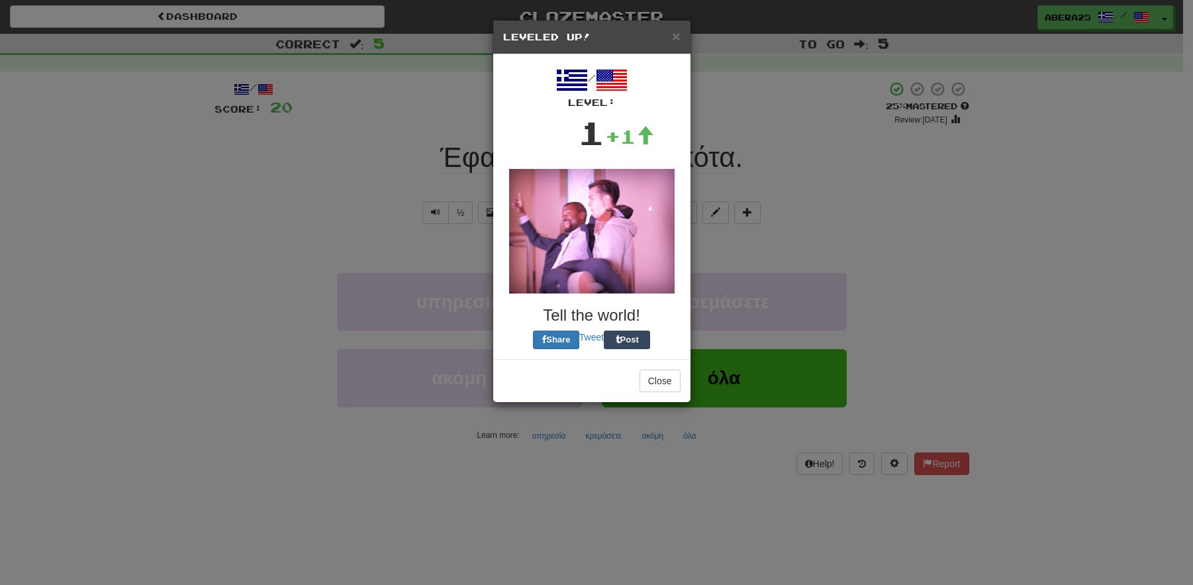
click at [644, 238] on div "/ Level: 1 +1 Tell the world! Share Tweet Post" at bounding box center [591, 206] width 177 height 285
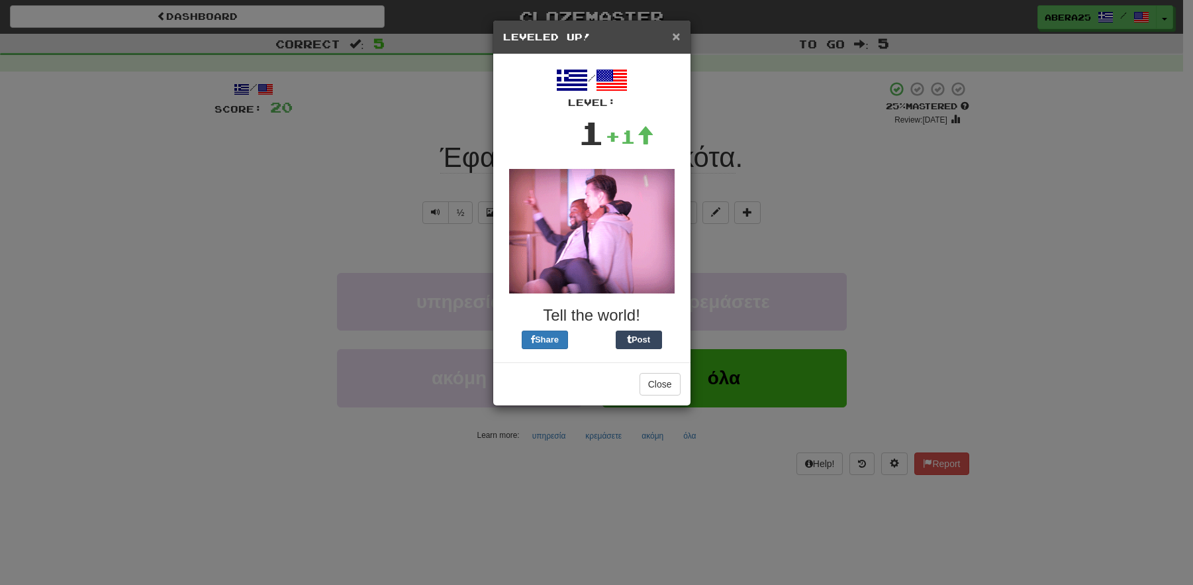
click at [674, 34] on span "×" at bounding box center [676, 35] width 8 height 15
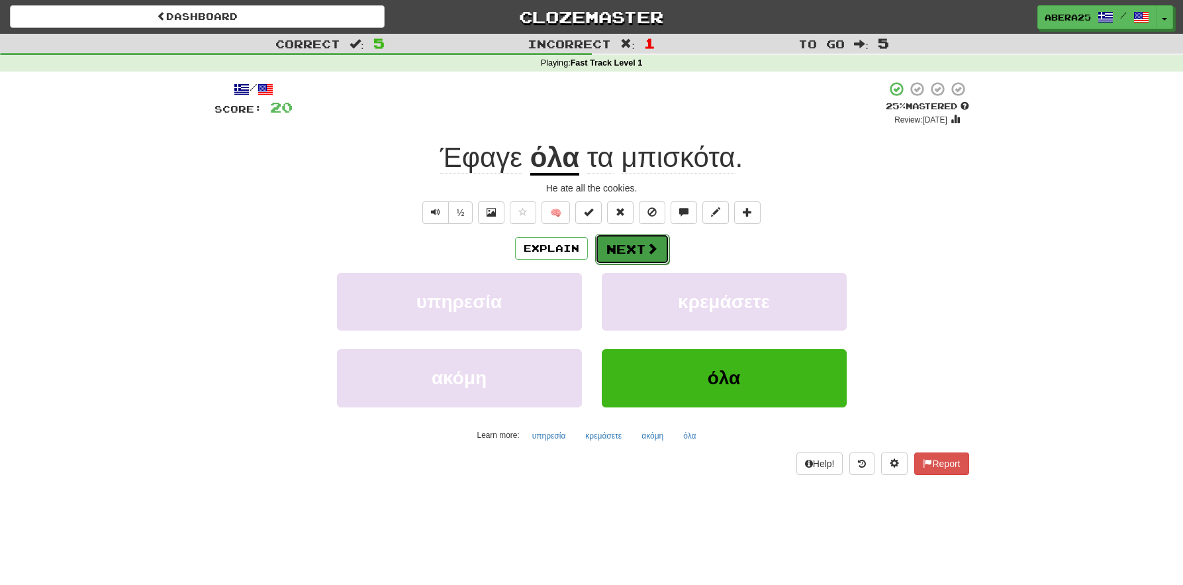
click at [647, 250] on span at bounding box center [652, 248] width 12 height 12
